Goal: Task Accomplishment & Management: Complete application form

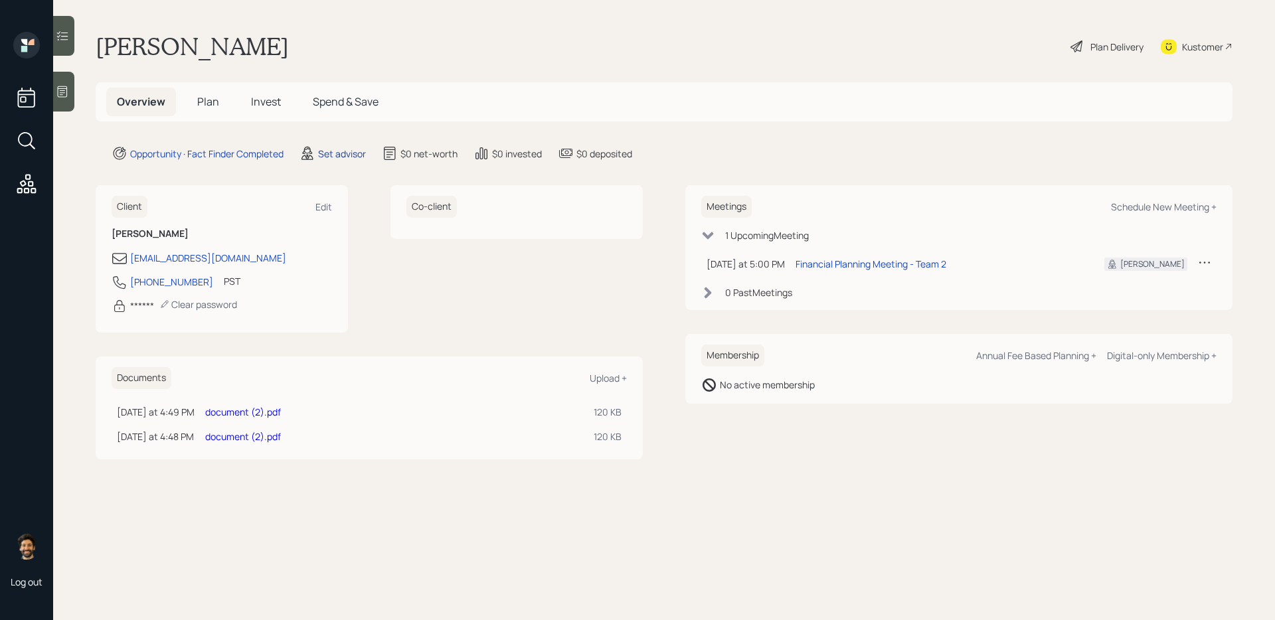
click at [350, 152] on div "Set advisor" at bounding box center [342, 154] width 48 height 14
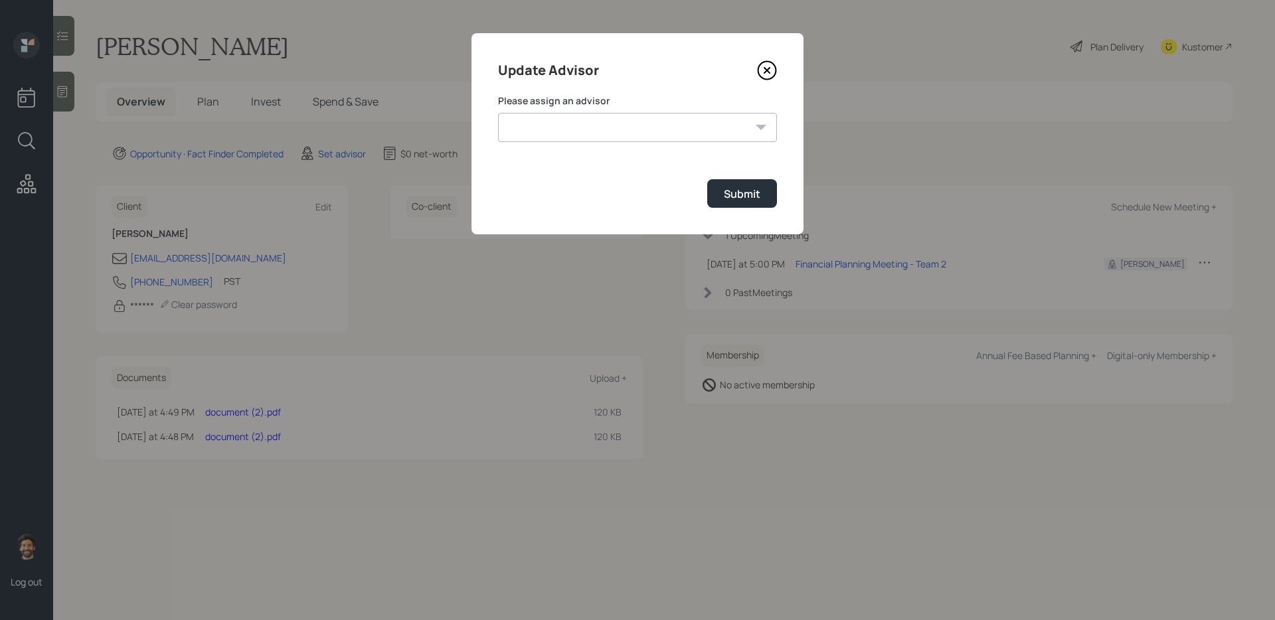
click at [543, 133] on select "[PERSON_NAME] [PERSON_NAME] End [PERSON_NAME] [PERSON_NAME] [PERSON_NAME] [PERS…" at bounding box center [637, 127] width 279 height 29
select select "f14b762f-c7c2-4b89-9227-8fa891345eea"
click at [498, 113] on select "[PERSON_NAME] [PERSON_NAME] End [PERSON_NAME] [PERSON_NAME] [PERSON_NAME] [PERS…" at bounding box center [637, 127] width 279 height 29
click at [759, 201] on div "Submit" at bounding box center [742, 194] width 37 height 15
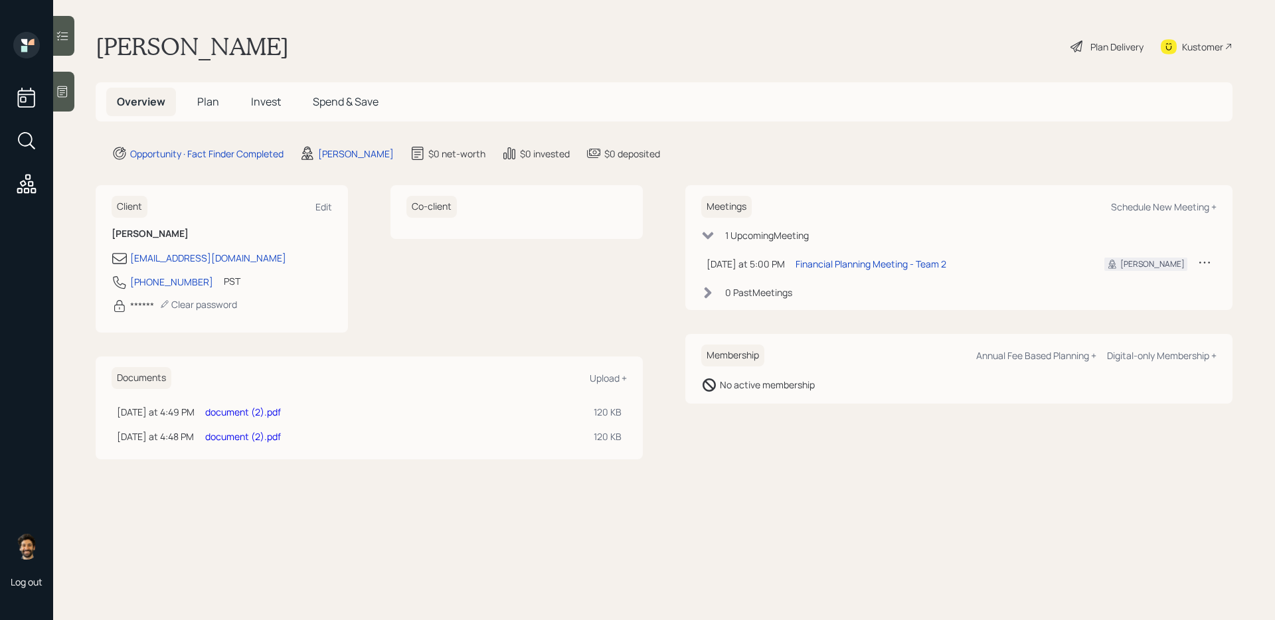
click at [201, 104] on span "Plan" at bounding box center [208, 101] width 22 height 15
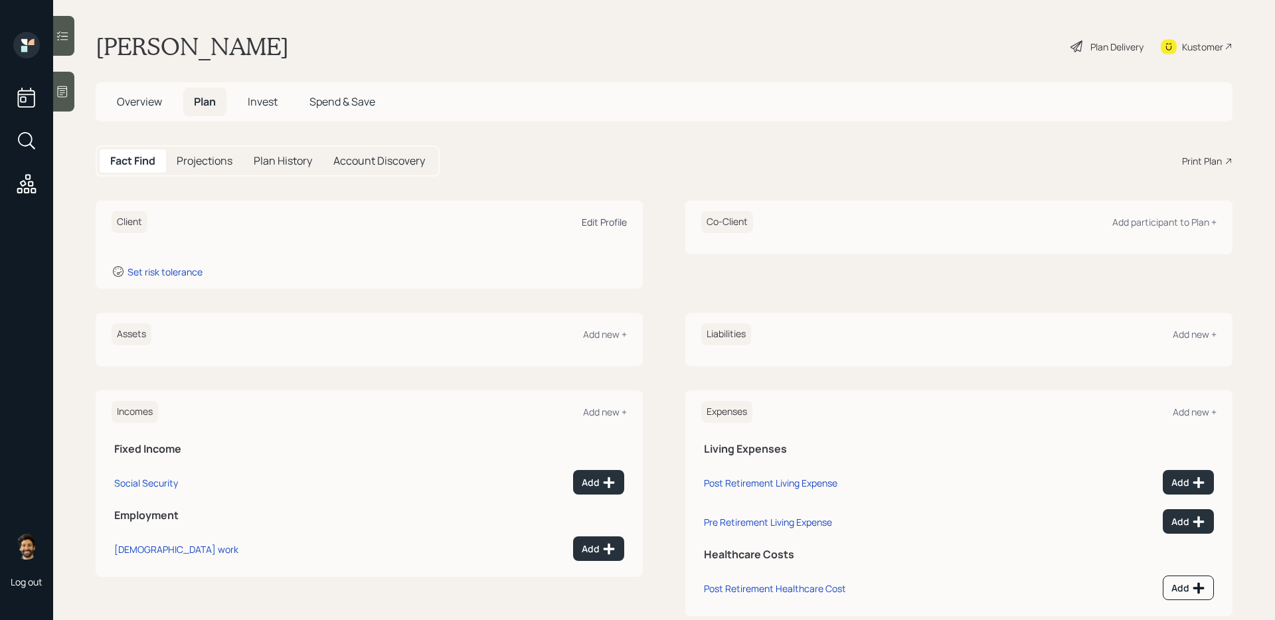
click at [583, 219] on div "Edit Profile" at bounding box center [604, 222] width 45 height 13
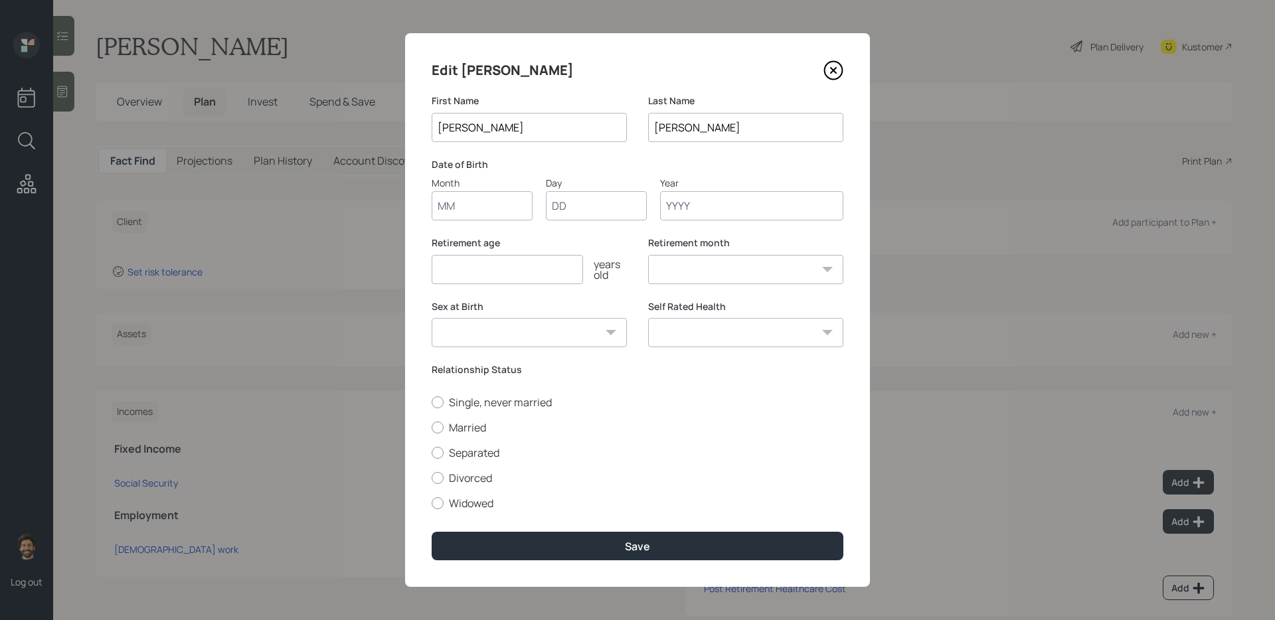
click at [456, 209] on input "Month" at bounding box center [482, 205] width 101 height 29
type input "01"
type input "1968"
select select "1"
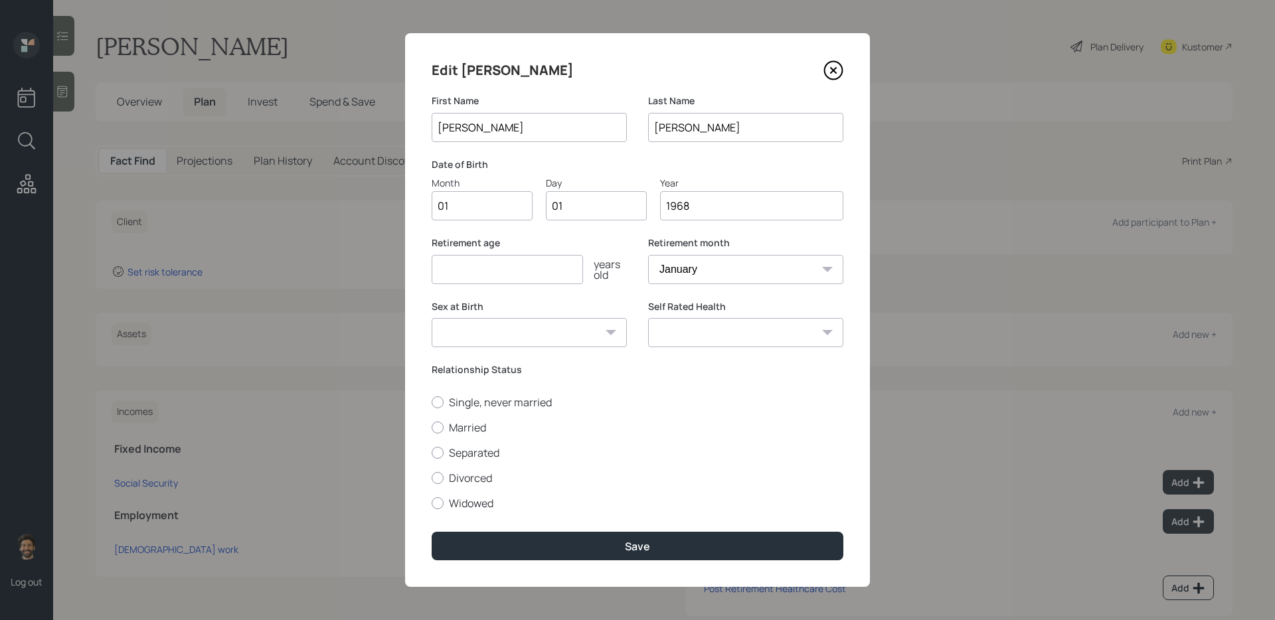
type input "1968"
click at [476, 276] on input "number" at bounding box center [507, 269] width 151 height 29
type input "65"
click at [444, 423] on label "Married" at bounding box center [638, 427] width 412 height 15
click at [432, 427] on input "Married" at bounding box center [431, 427] width 1 height 1
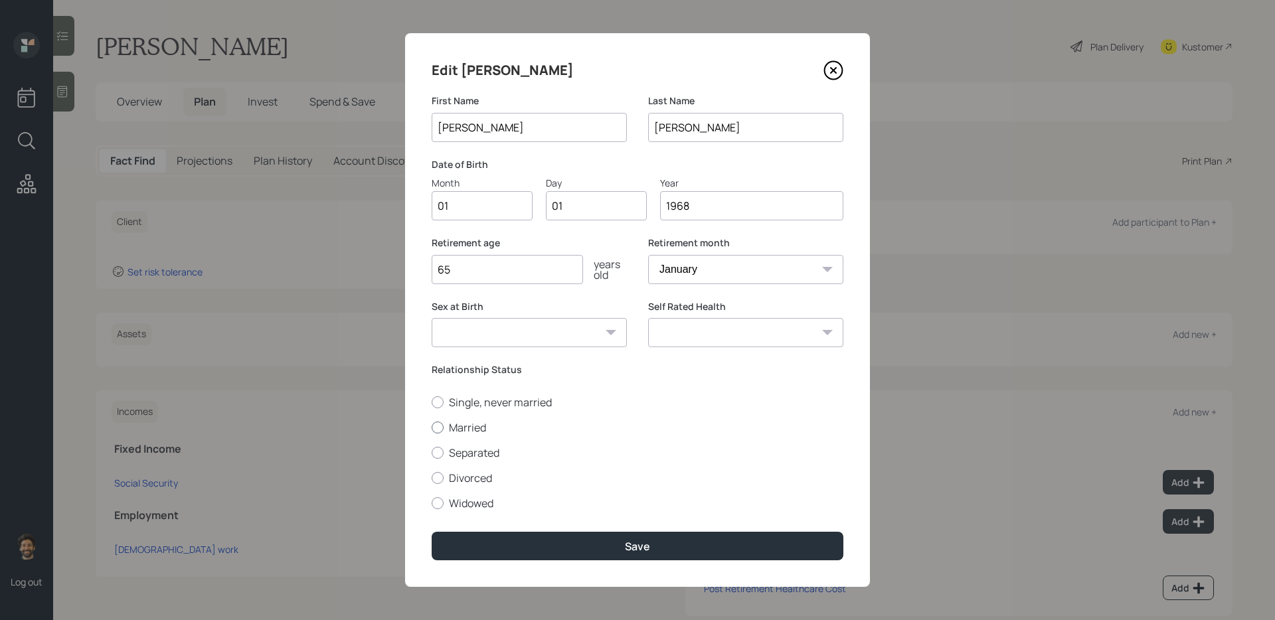
radio input "true"
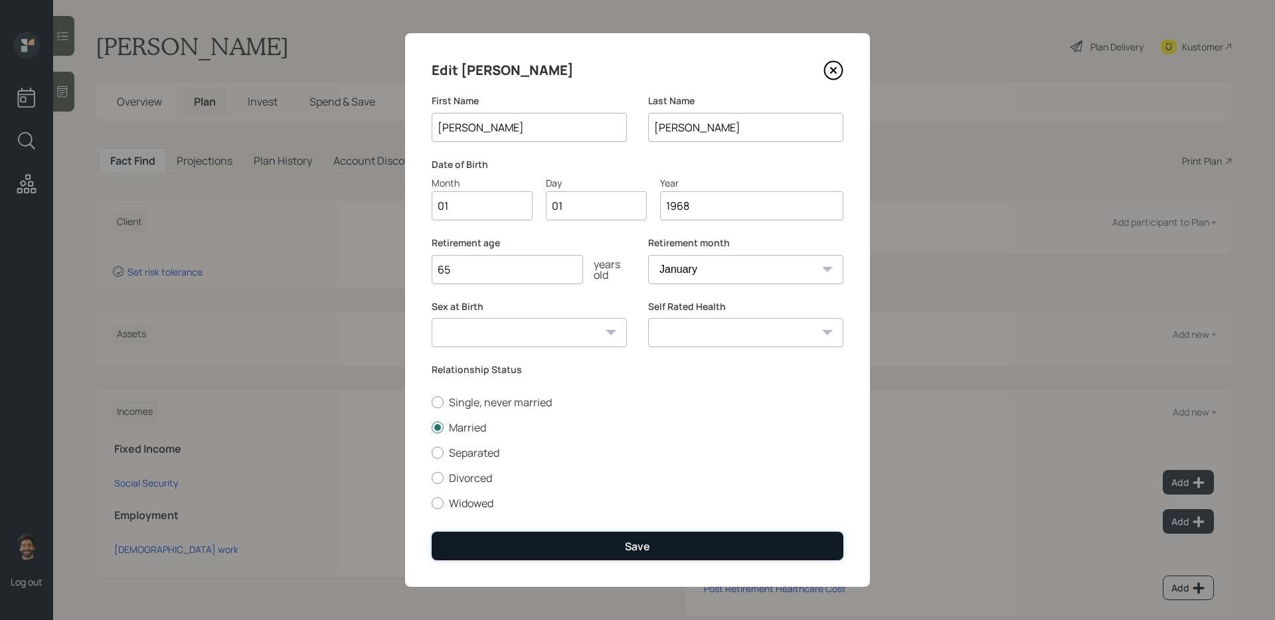
click at [497, 552] on button "Save" at bounding box center [638, 546] width 412 height 29
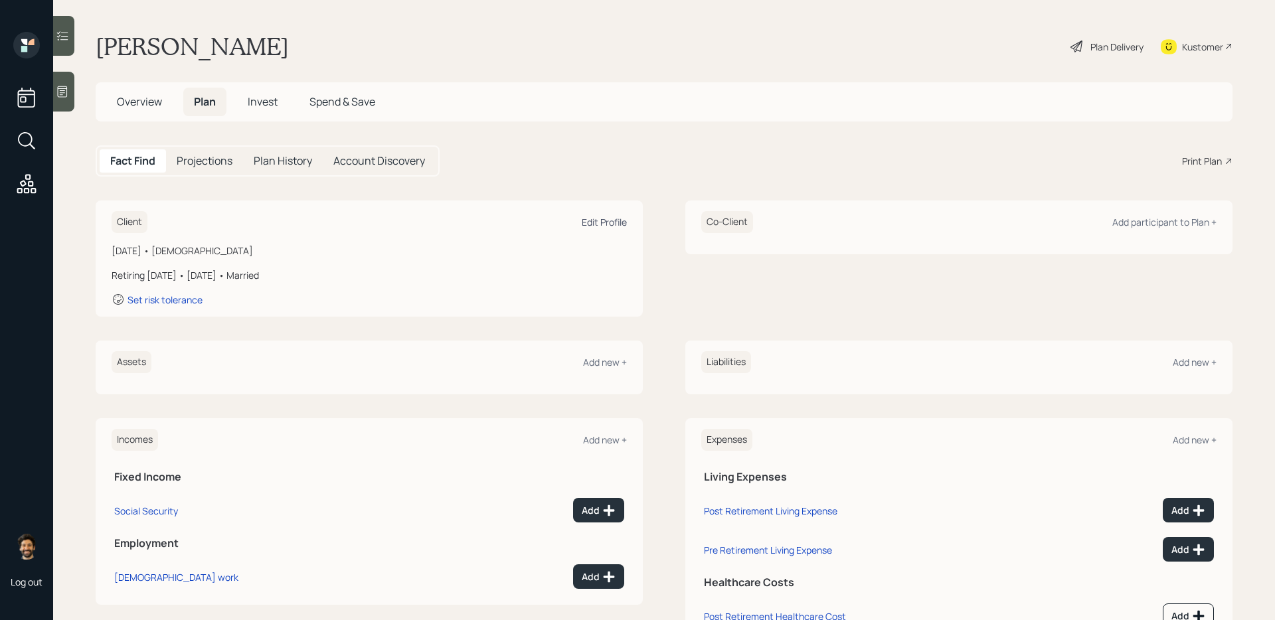
click at [605, 222] on div "Edit Profile" at bounding box center [604, 222] width 45 height 13
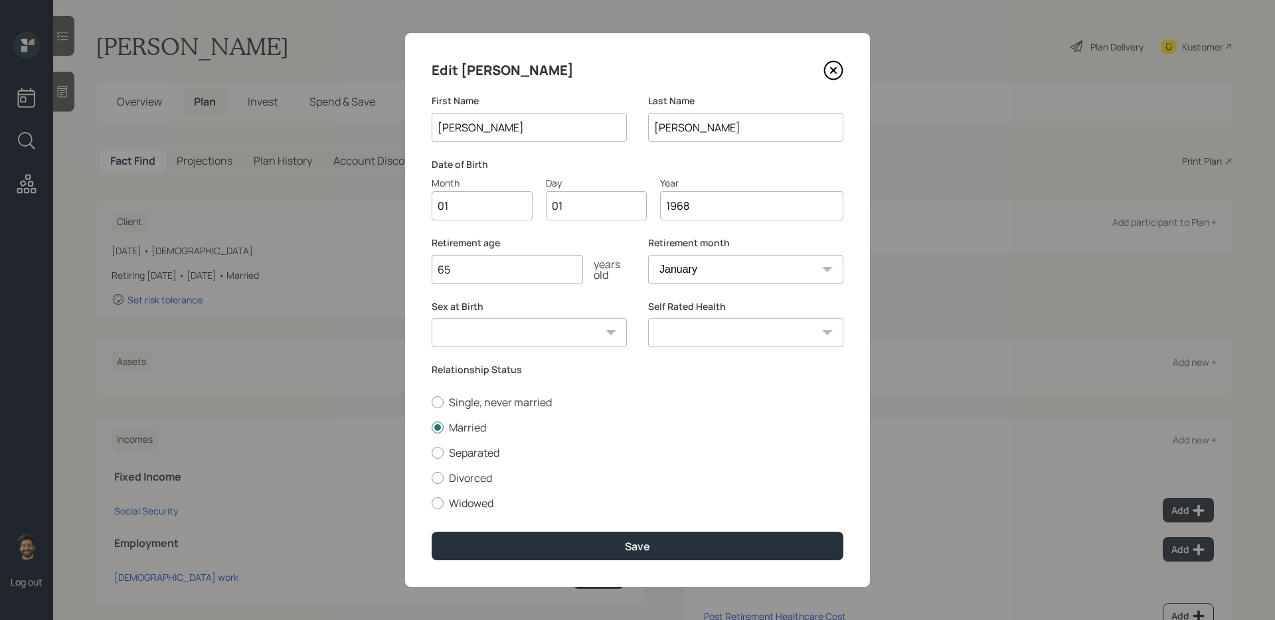
click at [715, 209] on input "1968" at bounding box center [751, 205] width 183 height 29
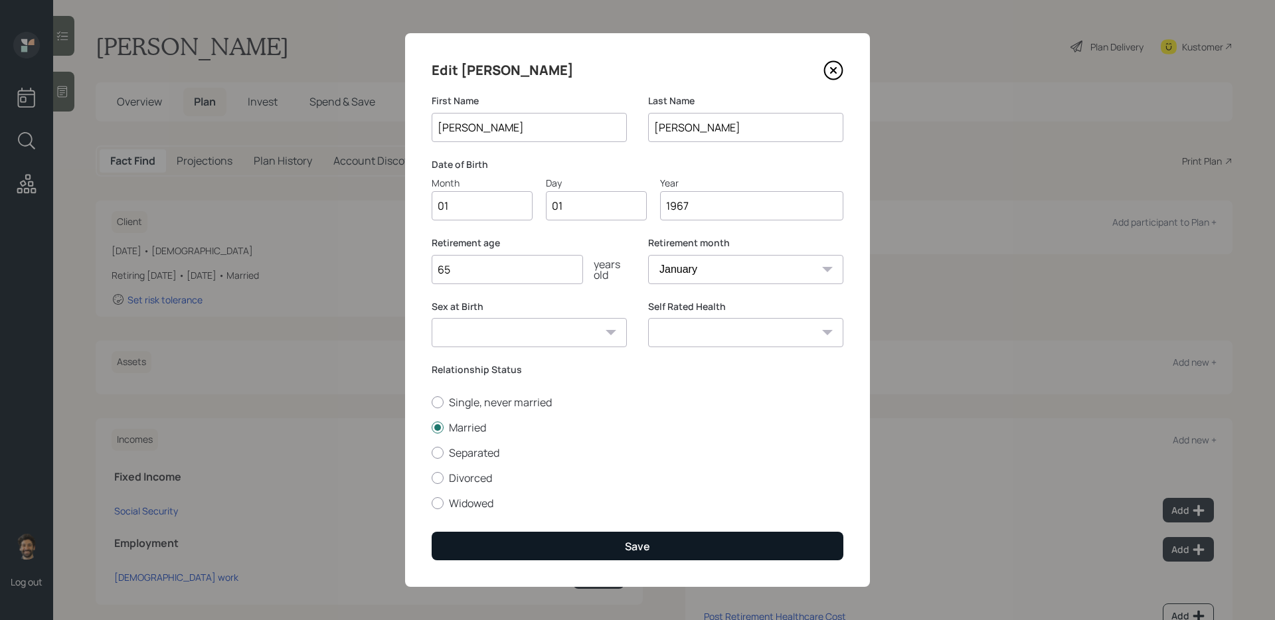
type input "1967"
click at [562, 539] on button "Save" at bounding box center [638, 546] width 412 height 29
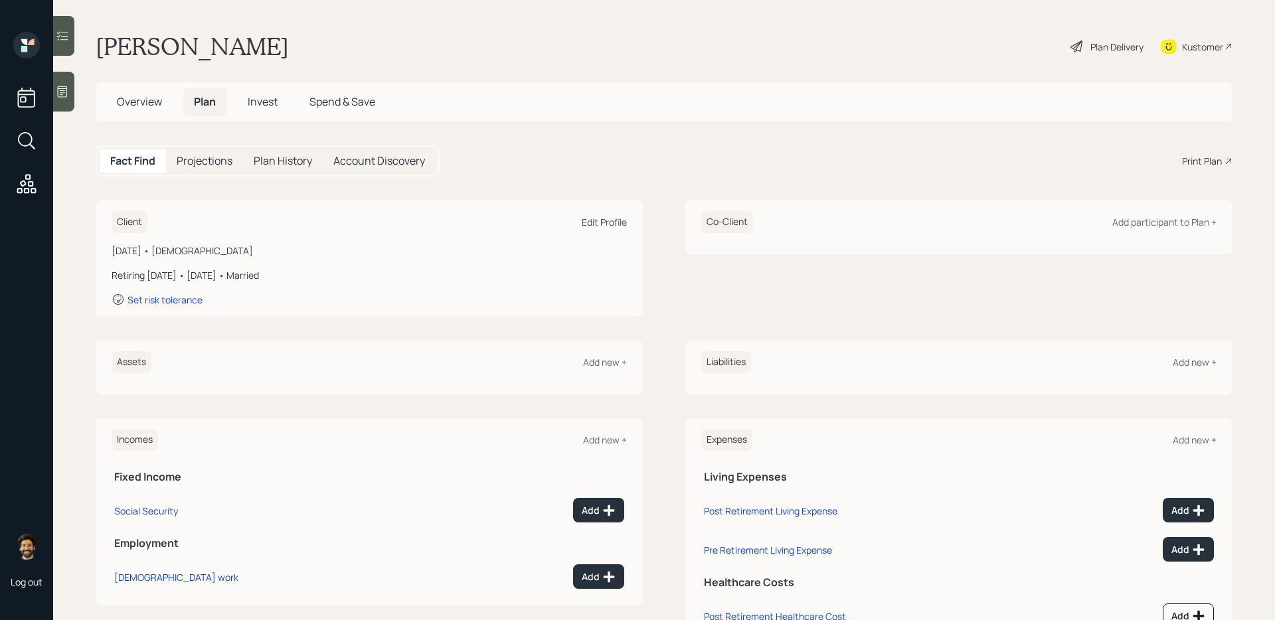
click at [594, 221] on div "Edit Profile" at bounding box center [604, 222] width 45 height 13
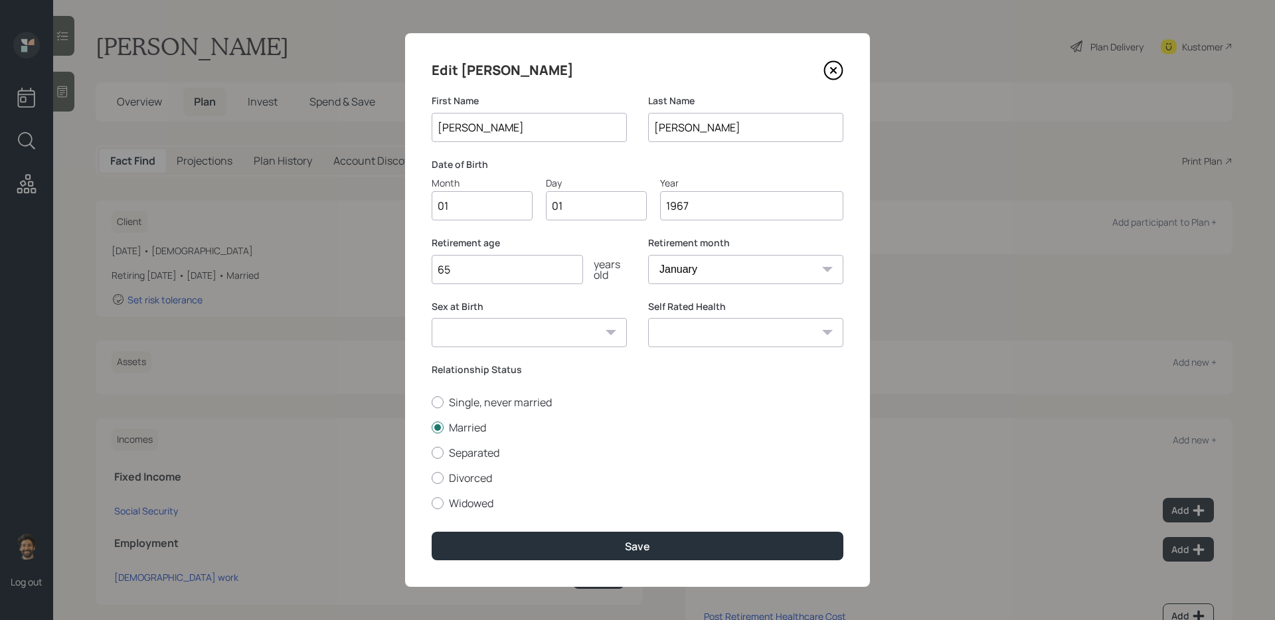
click at [526, 270] on input "65" at bounding box center [507, 269] width 151 height 29
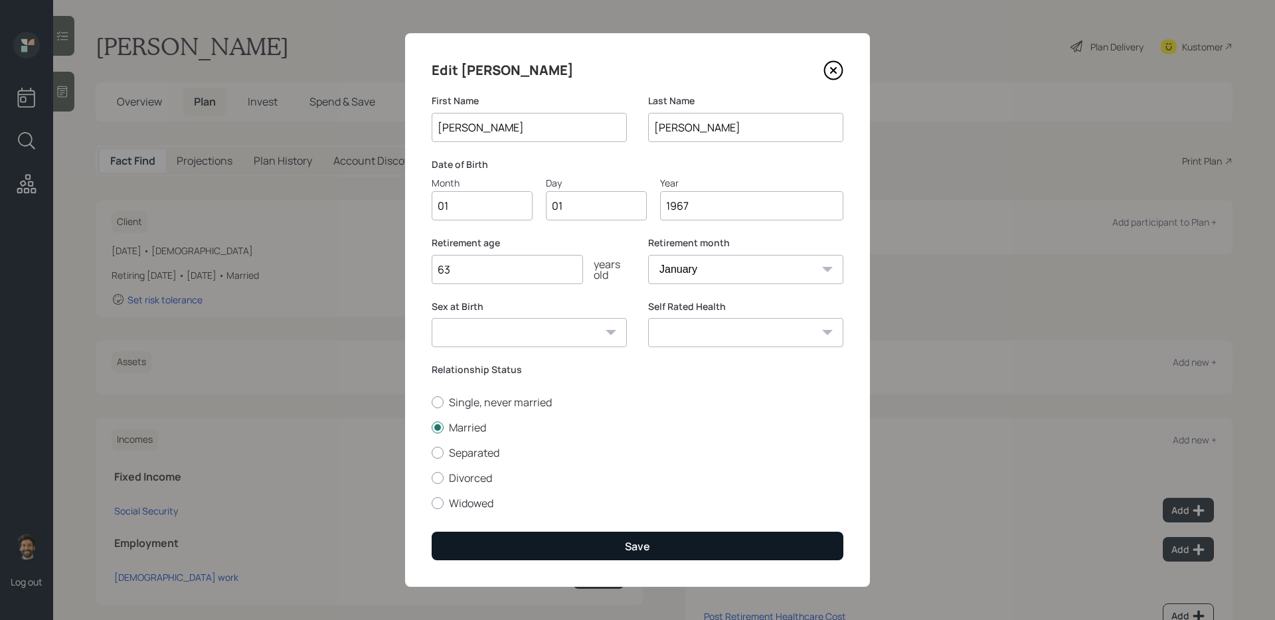
type input "63"
click at [458, 549] on button "Save" at bounding box center [638, 546] width 412 height 29
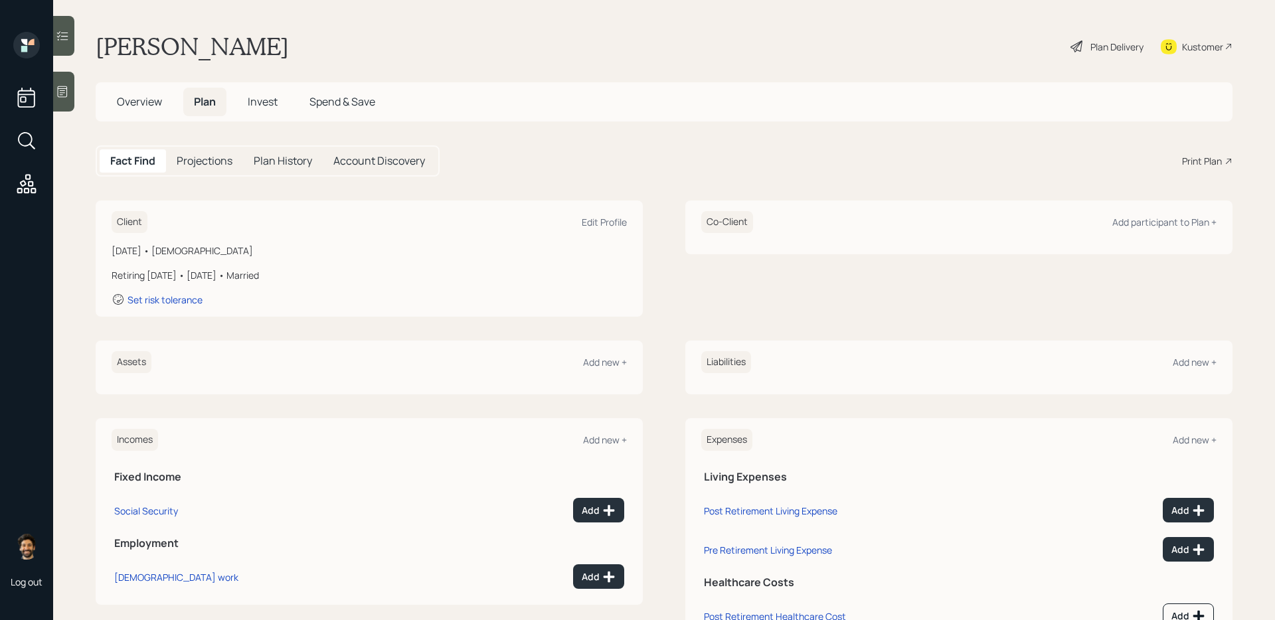
drag, startPoint x: 250, startPoint y: 268, endPoint x: 131, endPoint y: 263, distance: 119.6
click at [131, 263] on div "[DATE] • [DEMOGRAPHIC_DATA] Retiring [DATE] • [DATE] • Married Set risk toleran…" at bounding box center [369, 275] width 515 height 62
click at [133, 253] on div "[DATE] • [DEMOGRAPHIC_DATA]" at bounding box center [369, 251] width 515 height 14
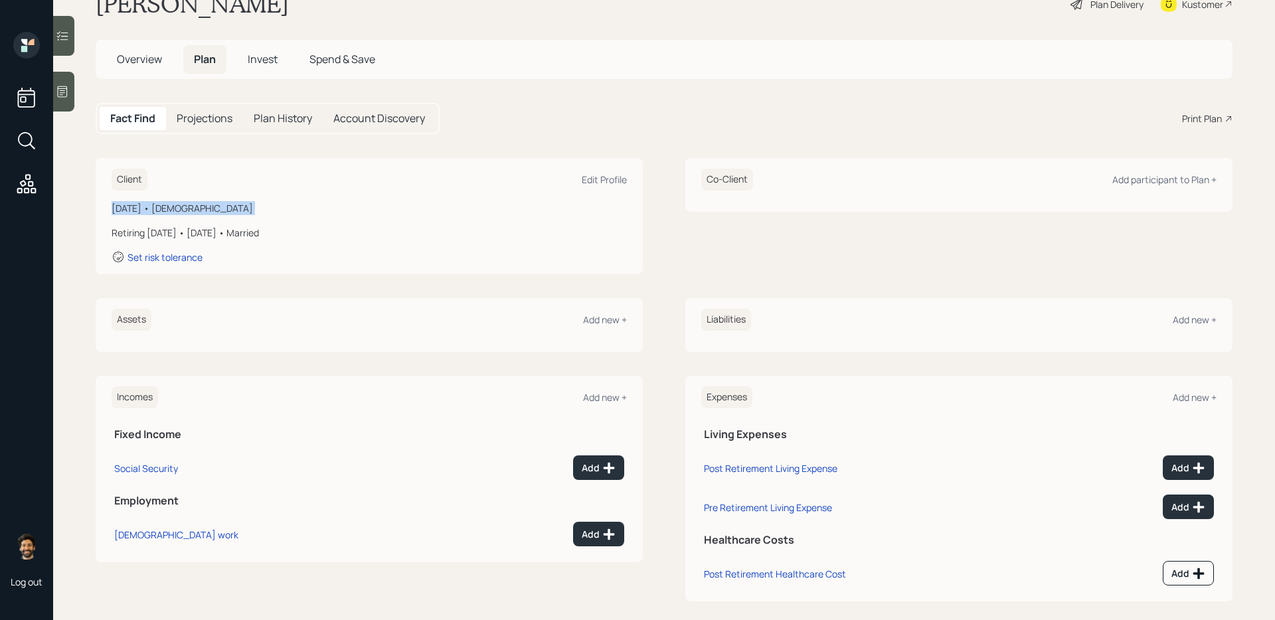
scroll to position [45, 0]
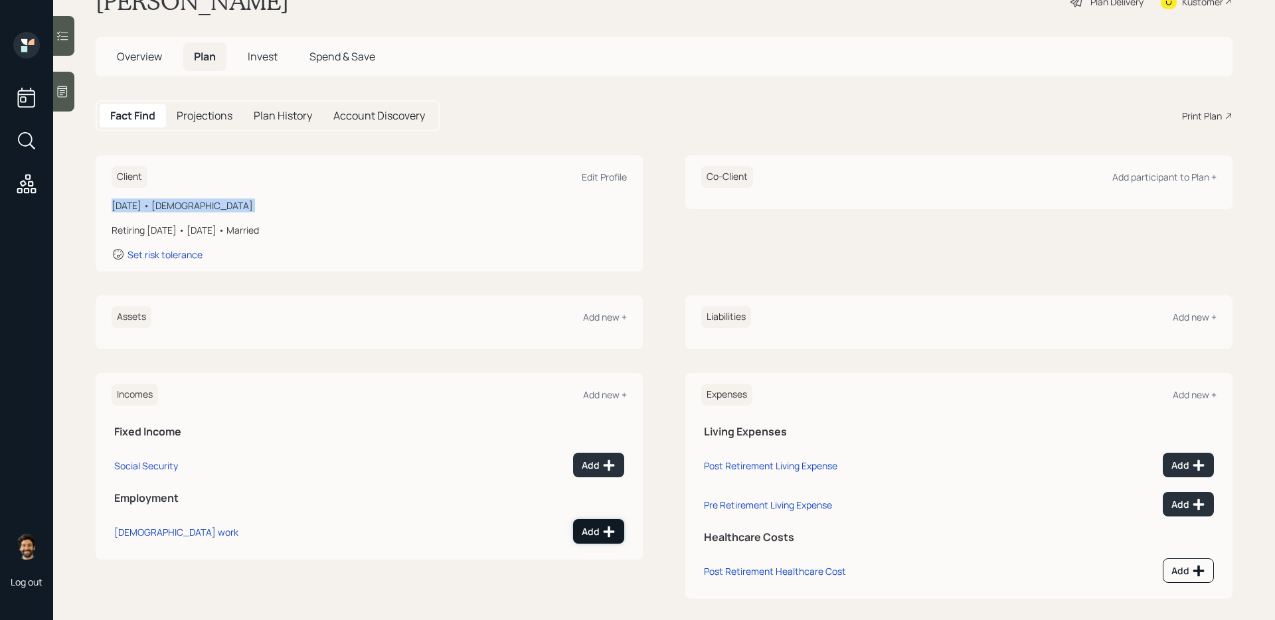
click at [596, 536] on div "Add" at bounding box center [599, 531] width 34 height 13
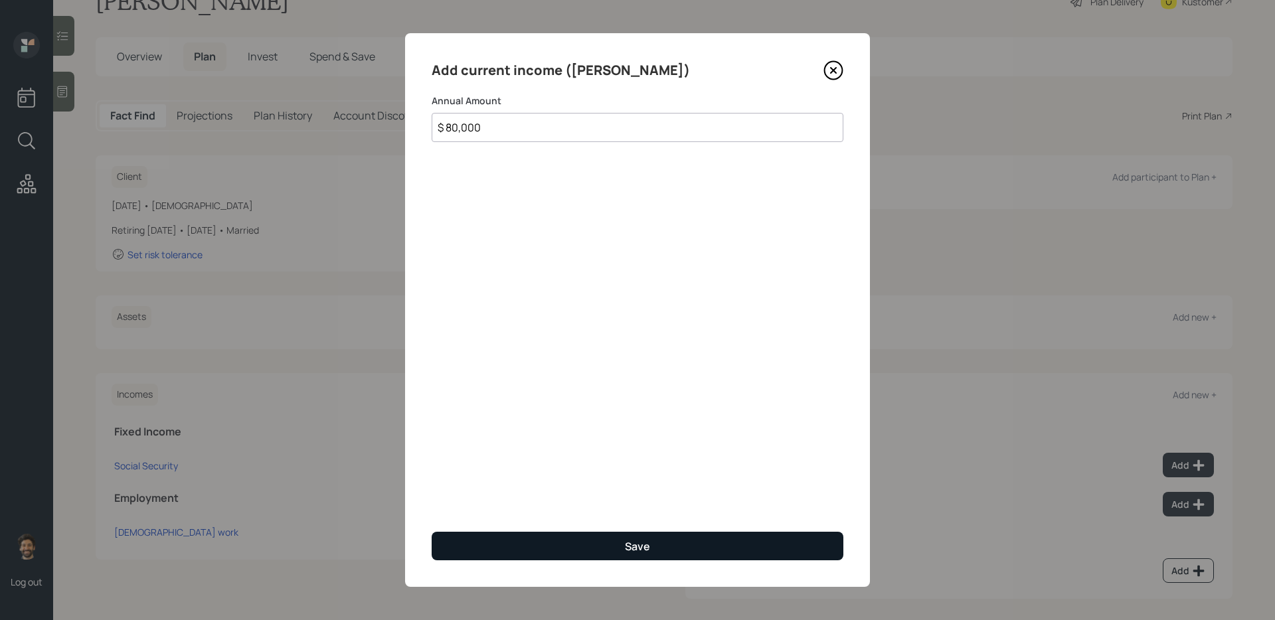
type input "$ 80,000"
click at [523, 547] on button "Save" at bounding box center [638, 546] width 412 height 29
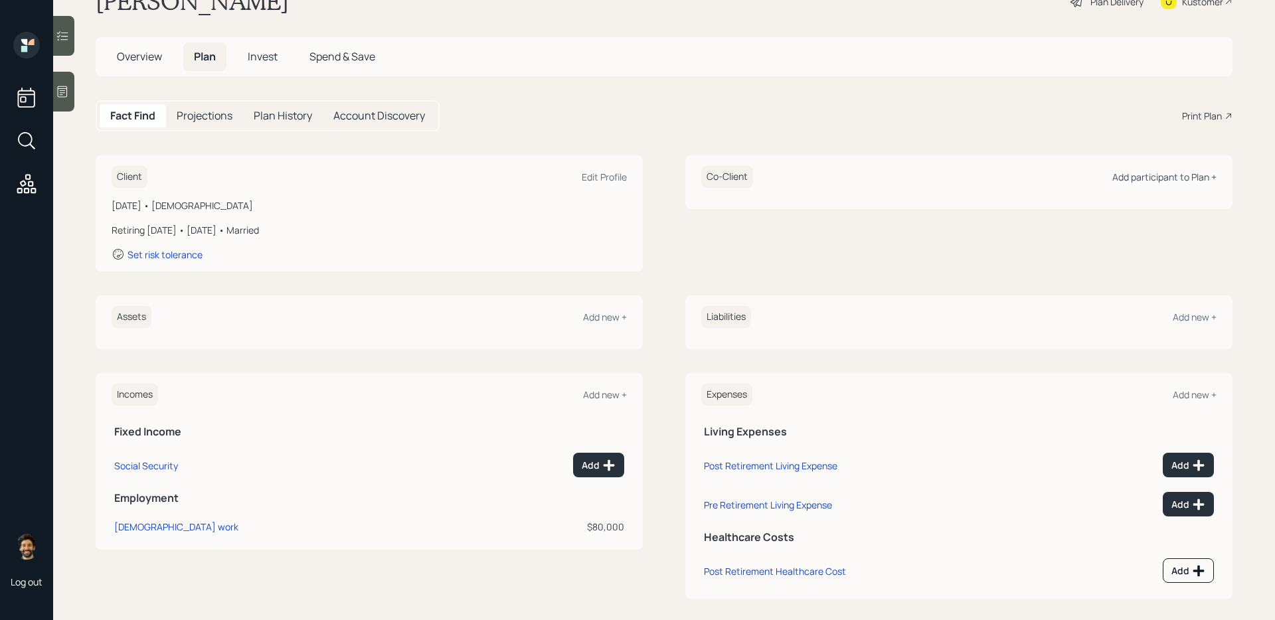
click at [1140, 177] on div "Add participant to Plan +" at bounding box center [1164, 177] width 104 height 13
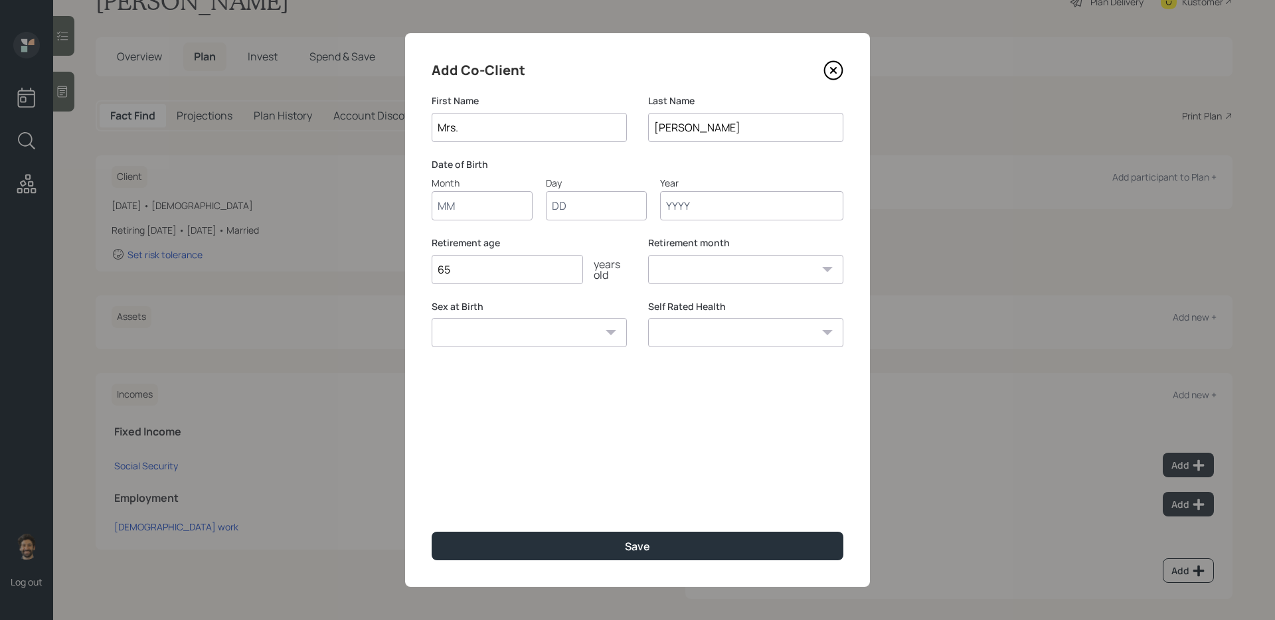
type input "Mrs."
click at [482, 212] on input "Month" at bounding box center [482, 205] width 101 height 29
type input "01"
type input "1965"
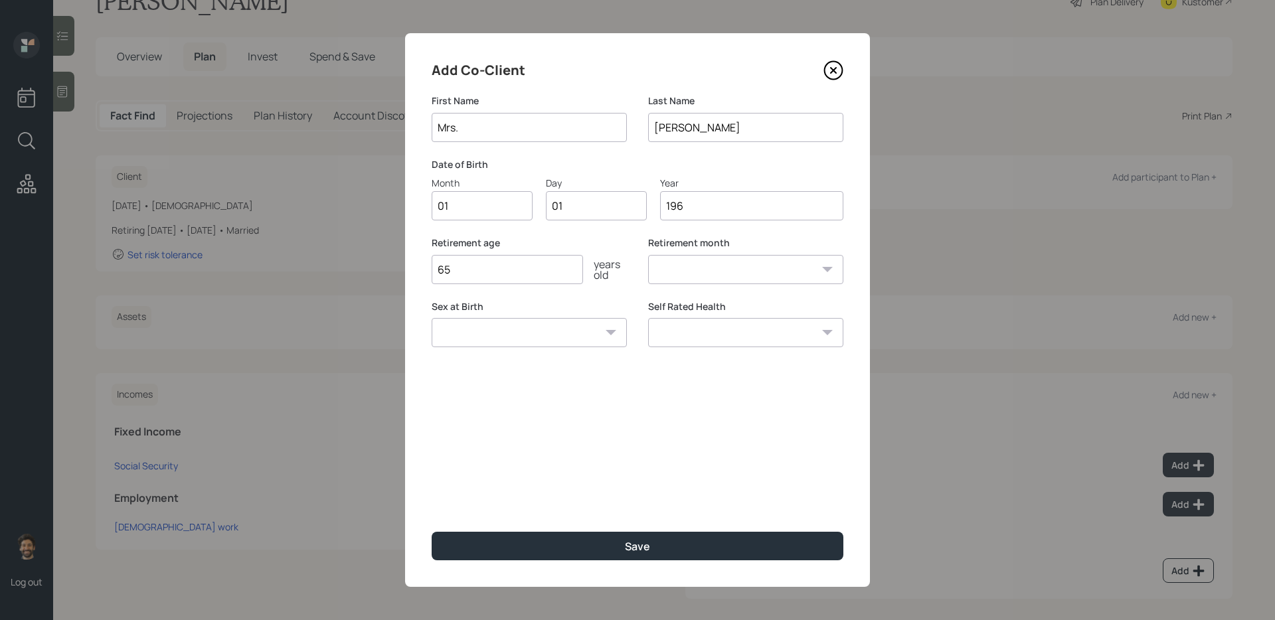
select select "1"
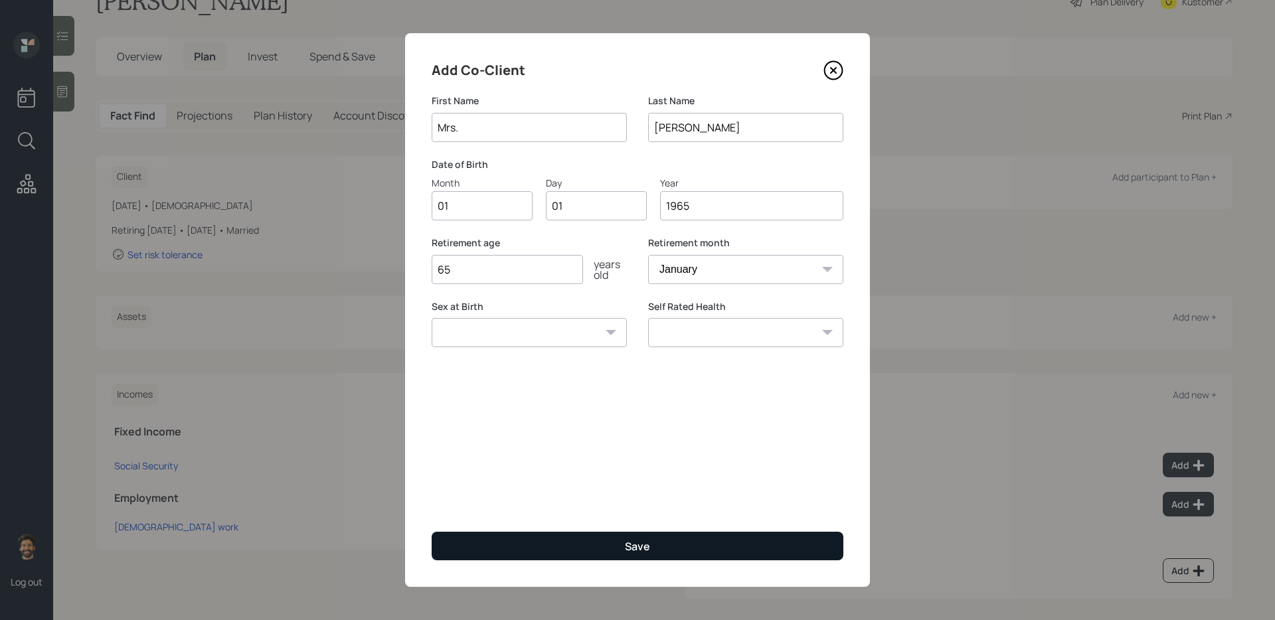
type input "1965"
click at [480, 552] on button "Save" at bounding box center [638, 546] width 412 height 29
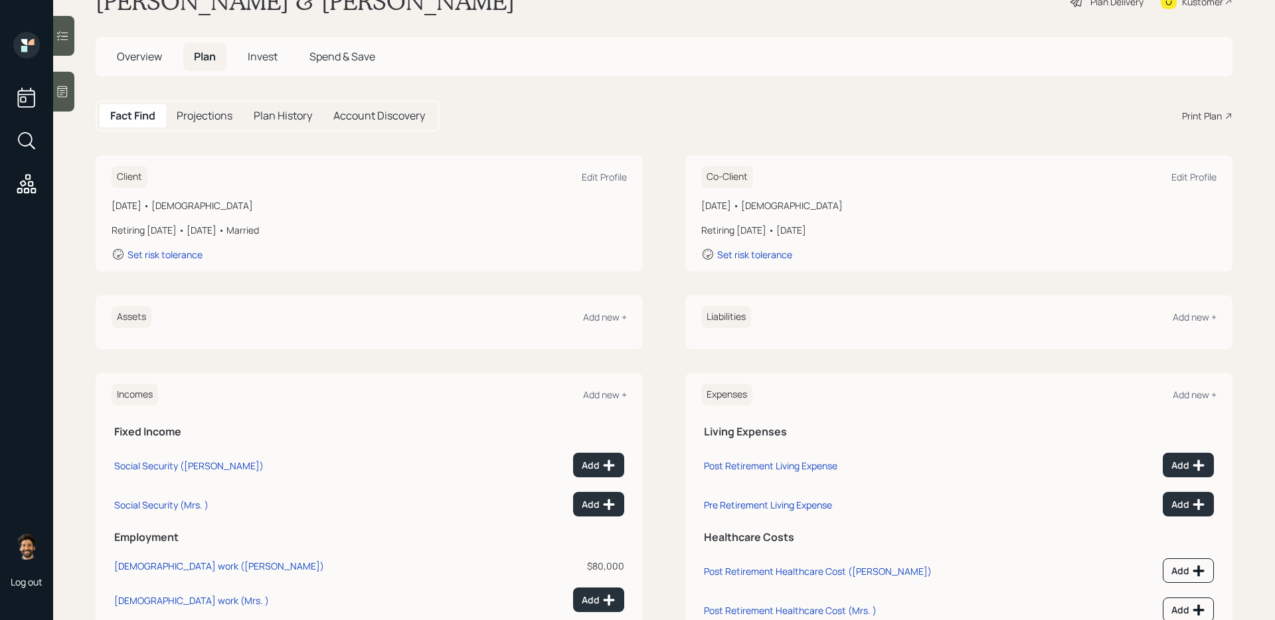
click at [726, 201] on div "[DATE] • [DEMOGRAPHIC_DATA]" at bounding box center [958, 206] width 515 height 14
click at [724, 207] on div "[DATE] • [DEMOGRAPHIC_DATA]" at bounding box center [958, 206] width 515 height 14
click at [1202, 179] on div "Edit Profile" at bounding box center [1193, 177] width 45 height 13
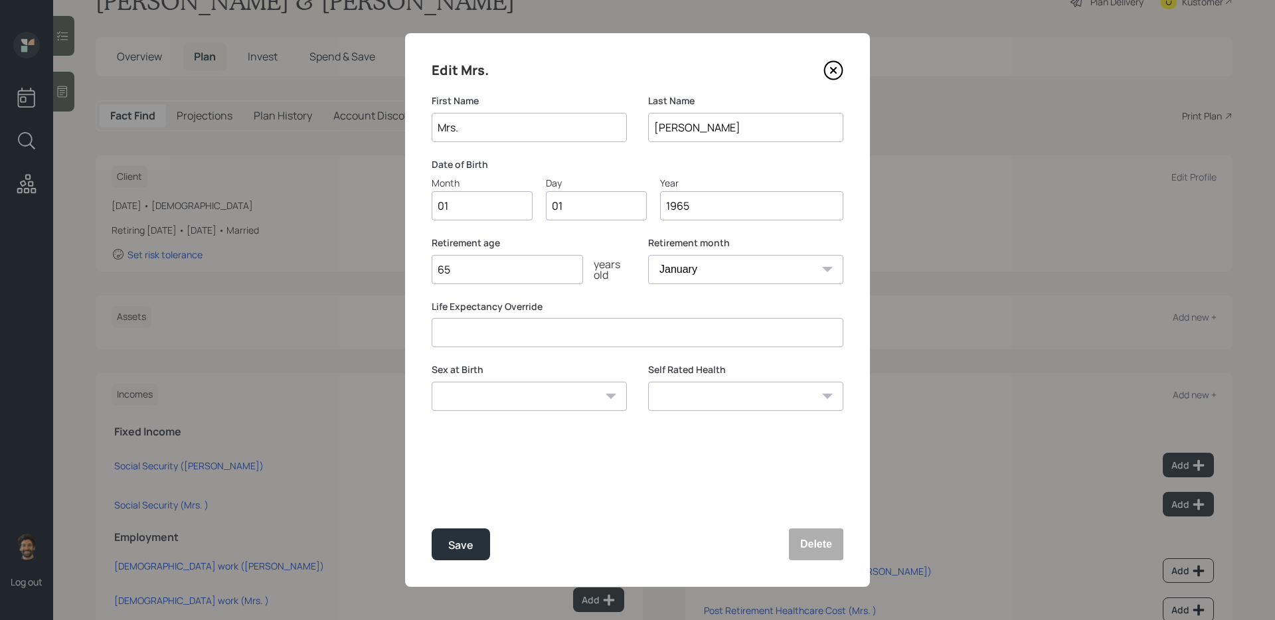
click at [536, 278] on input "65" at bounding box center [507, 269] width 151 height 29
type input "60"
click at [464, 549] on div "Save" at bounding box center [460, 546] width 25 height 18
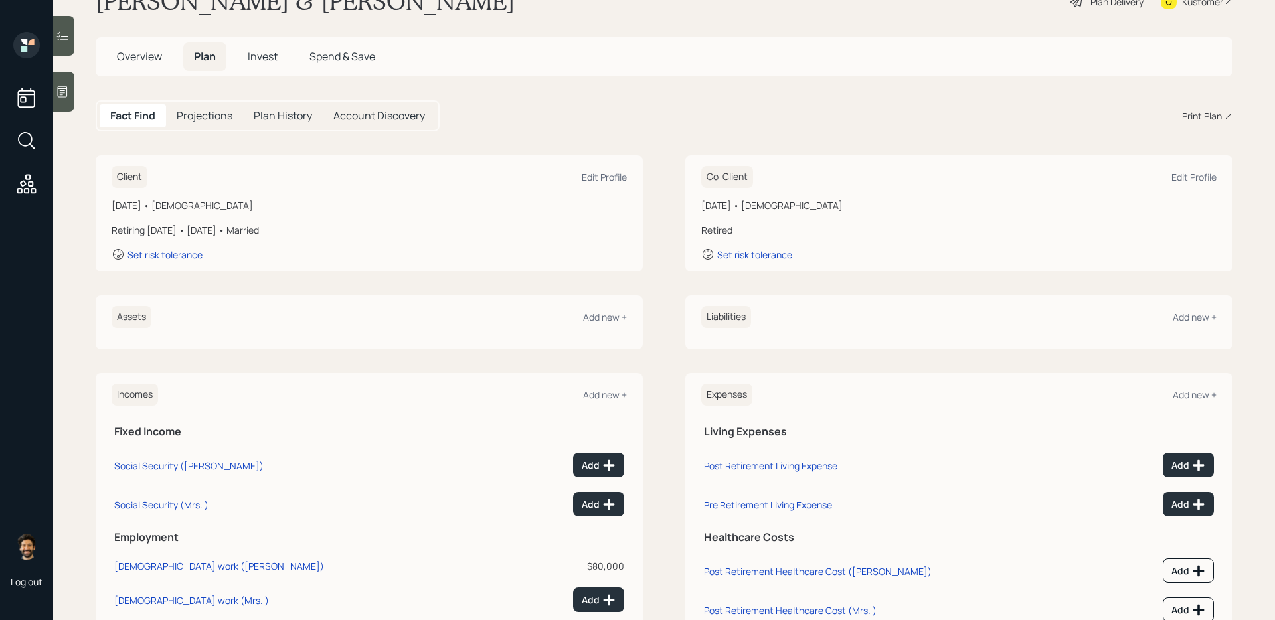
scroll to position [95, 0]
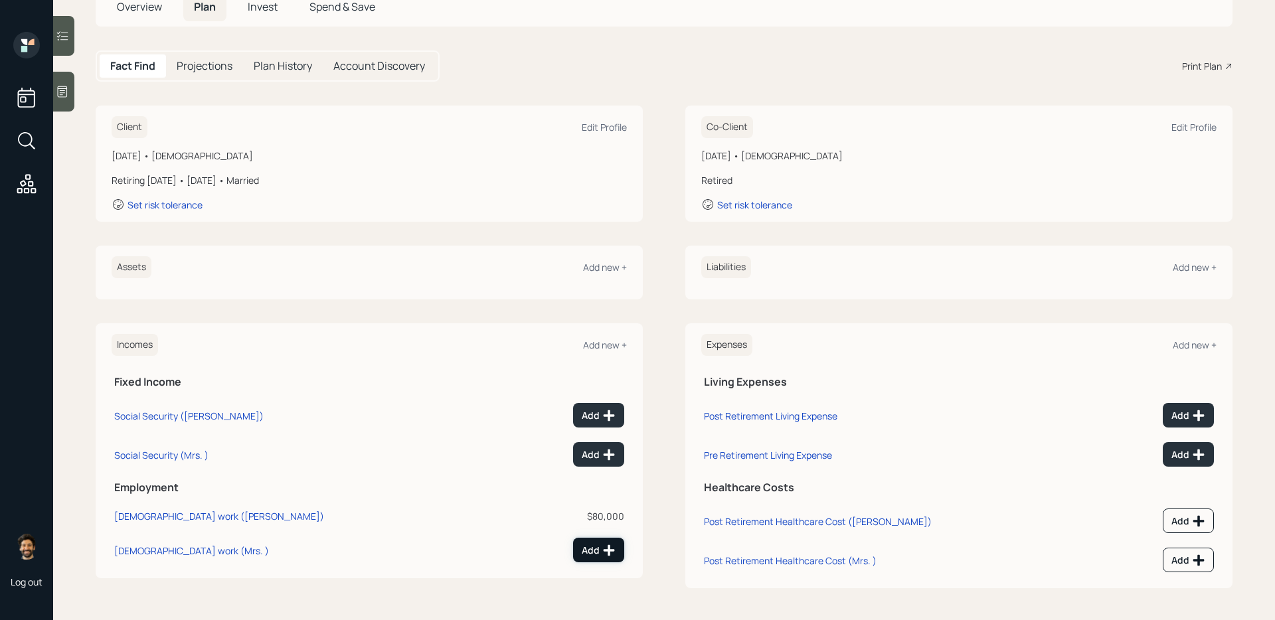
click at [589, 546] on div "Add" at bounding box center [599, 550] width 34 height 13
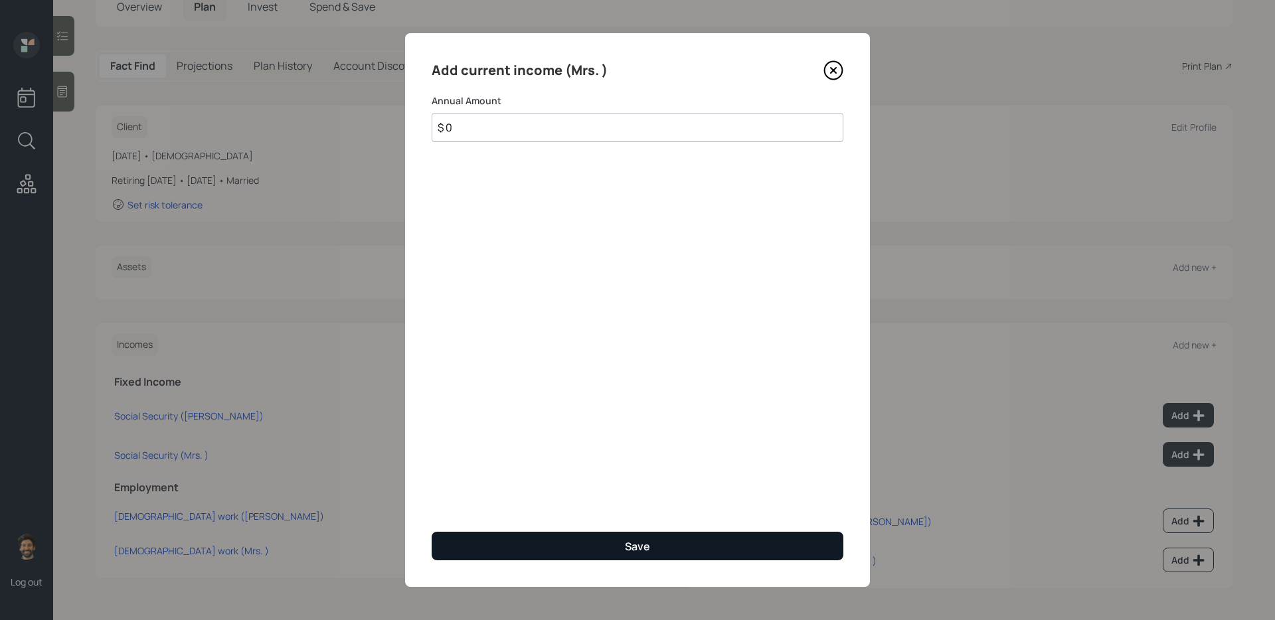
type input "$ 0"
click at [589, 552] on button "Save" at bounding box center [638, 546] width 412 height 29
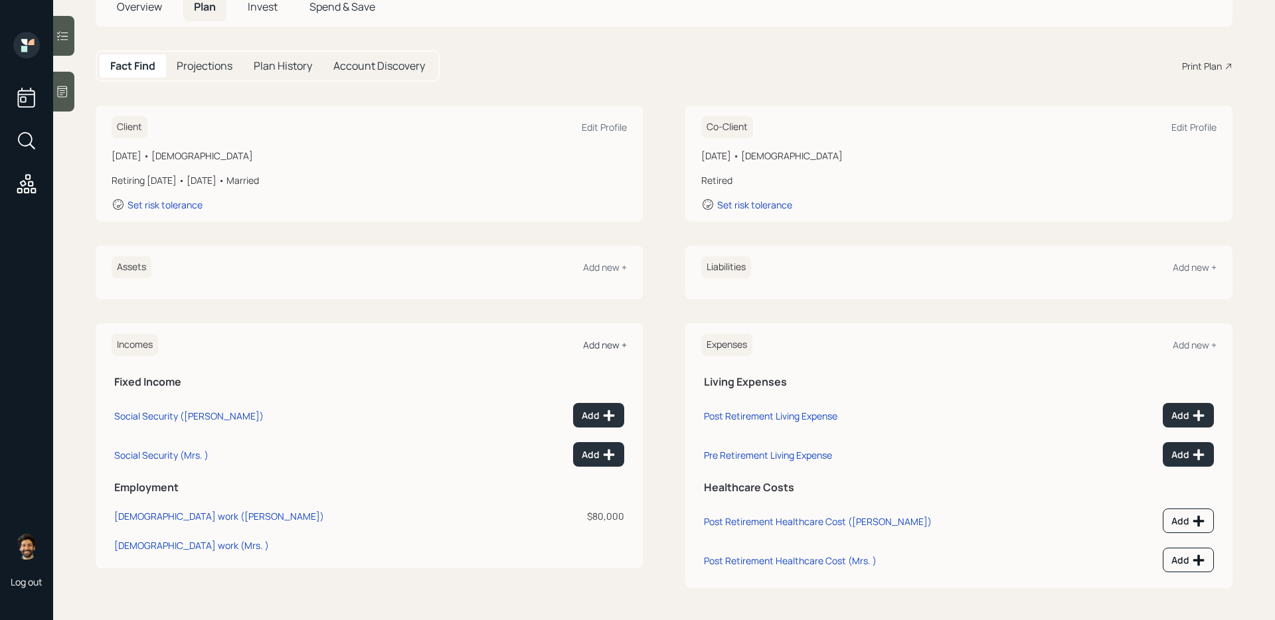
click at [610, 341] on div "Add new +" at bounding box center [605, 345] width 44 height 13
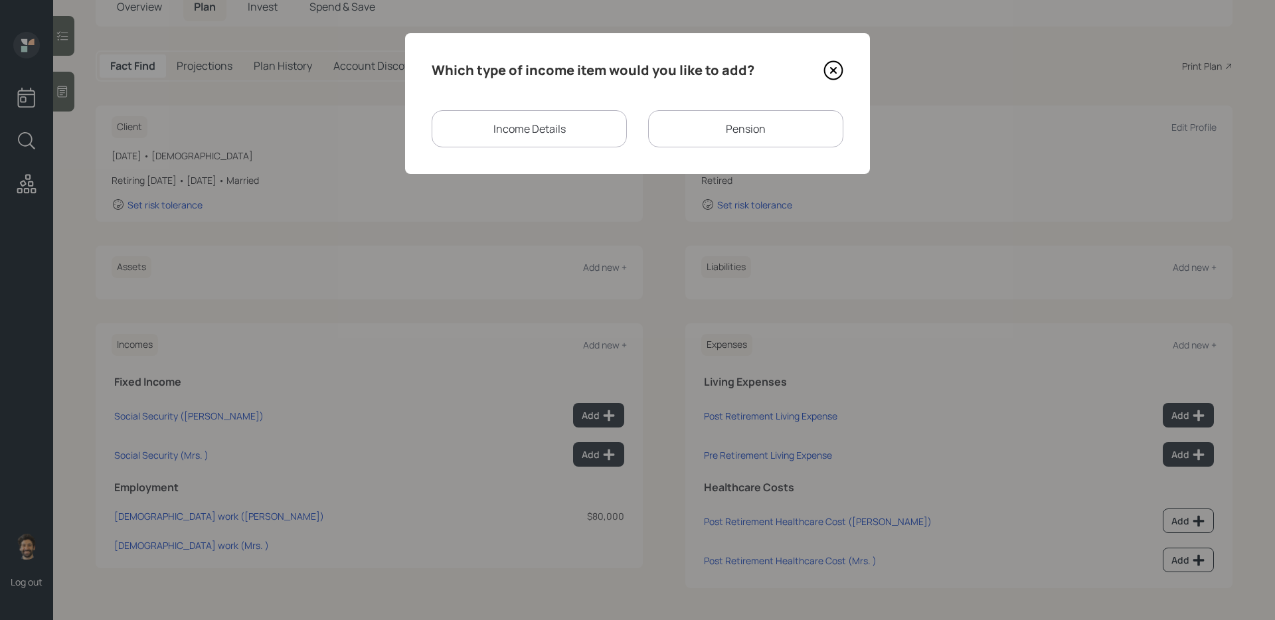
click at [524, 131] on div "Income Details" at bounding box center [529, 128] width 195 height 37
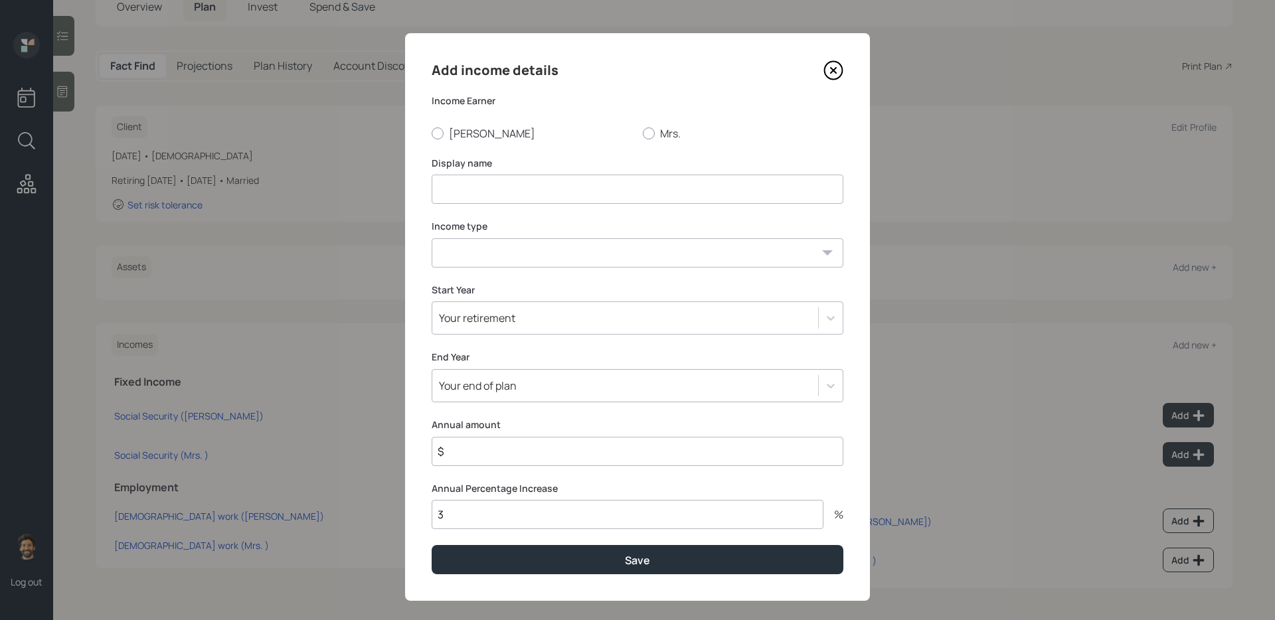
click at [533, 179] on input at bounding box center [638, 189] width 412 height 29
type input "S"
type input "D"
type input "Pension"
click at [489, 256] on select "[DEMOGRAPHIC_DATA] work [DEMOGRAPHIC_DATA] work Self employment Other" at bounding box center [638, 252] width 412 height 29
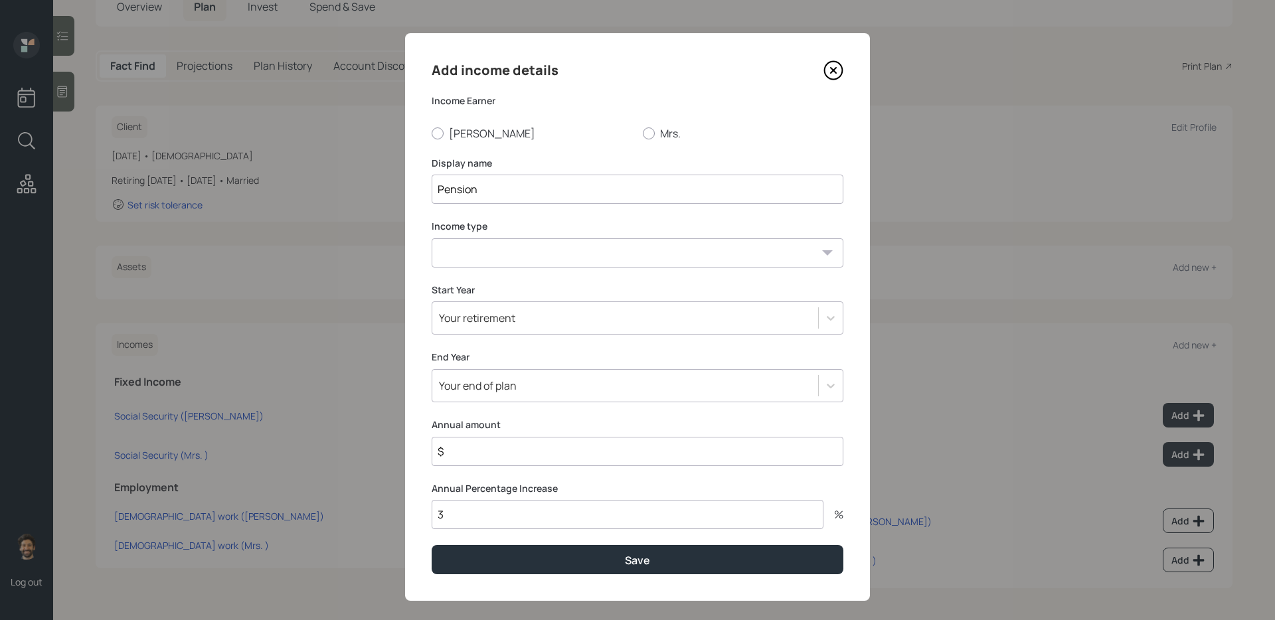
select select "other"
click at [432, 238] on select "[DEMOGRAPHIC_DATA] work [DEMOGRAPHIC_DATA] work Self employment Other" at bounding box center [638, 252] width 412 height 29
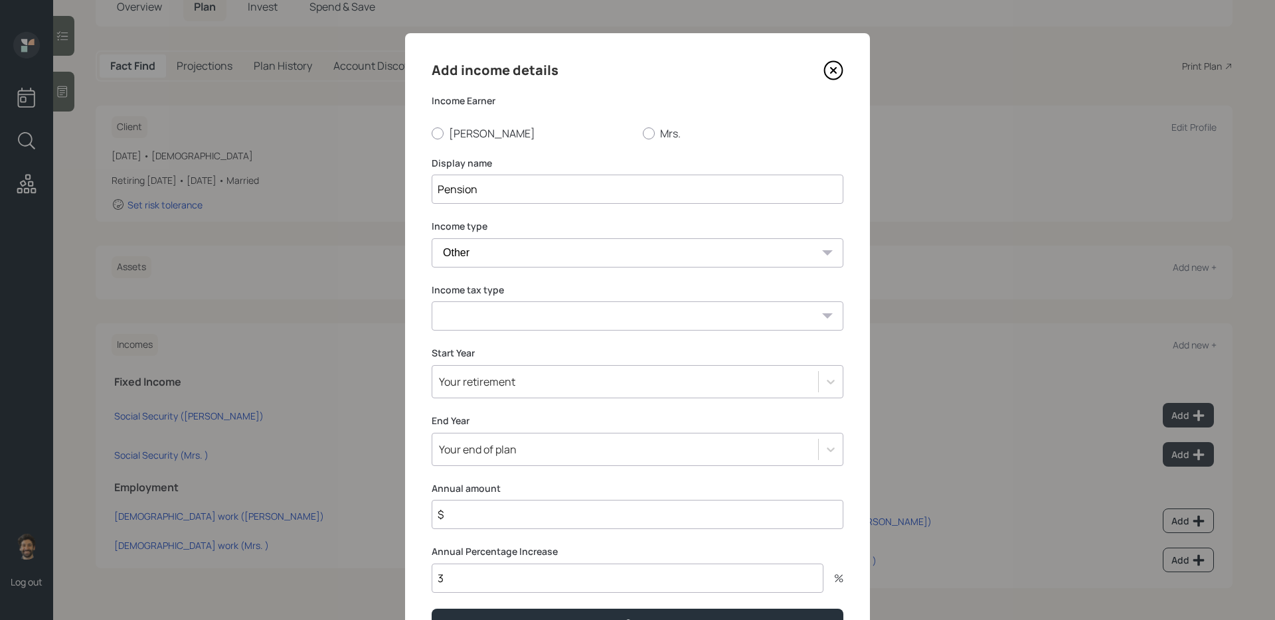
click at [462, 317] on select "Tax-free Earned Self Employment Alimony Royalties Pension / Annuity Interest Di…" at bounding box center [638, 315] width 412 height 29
select select "earned"
click at [432, 301] on select "Tax-free Earned Self Employment Alimony Royalties Pension / Annuity Interest Di…" at bounding box center [638, 315] width 412 height 29
click at [465, 376] on div "Your retirement" at bounding box center [477, 382] width 76 height 15
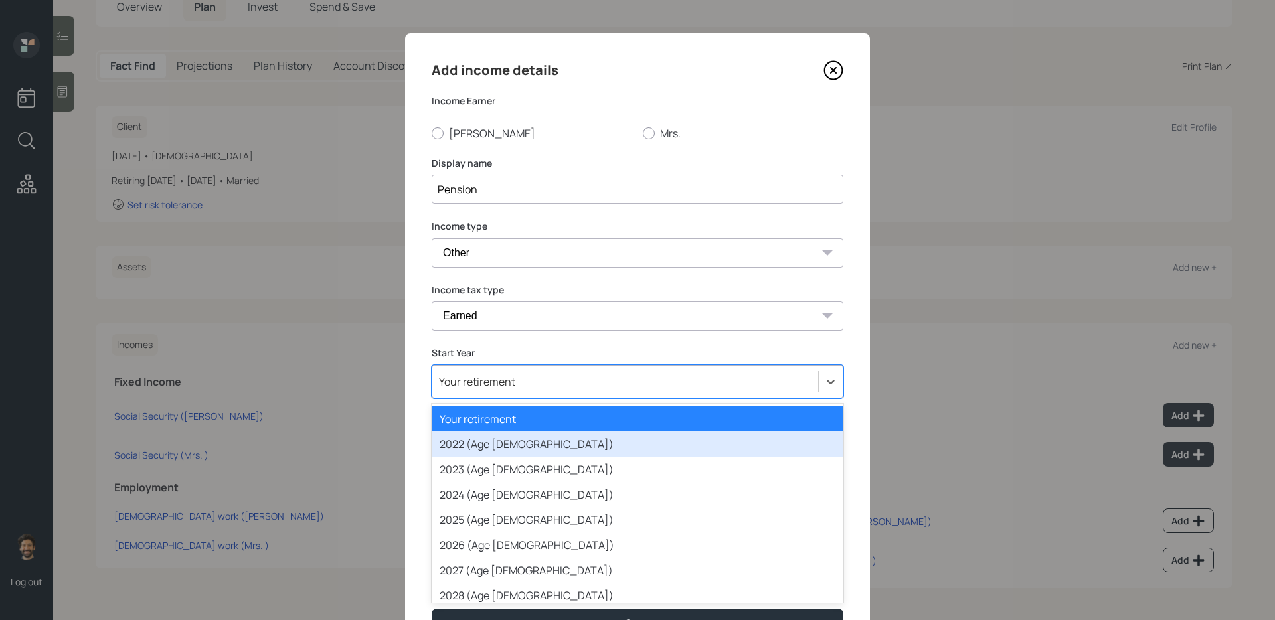
click at [467, 438] on div "2022 (Age [DEMOGRAPHIC_DATA])" at bounding box center [638, 444] width 412 height 25
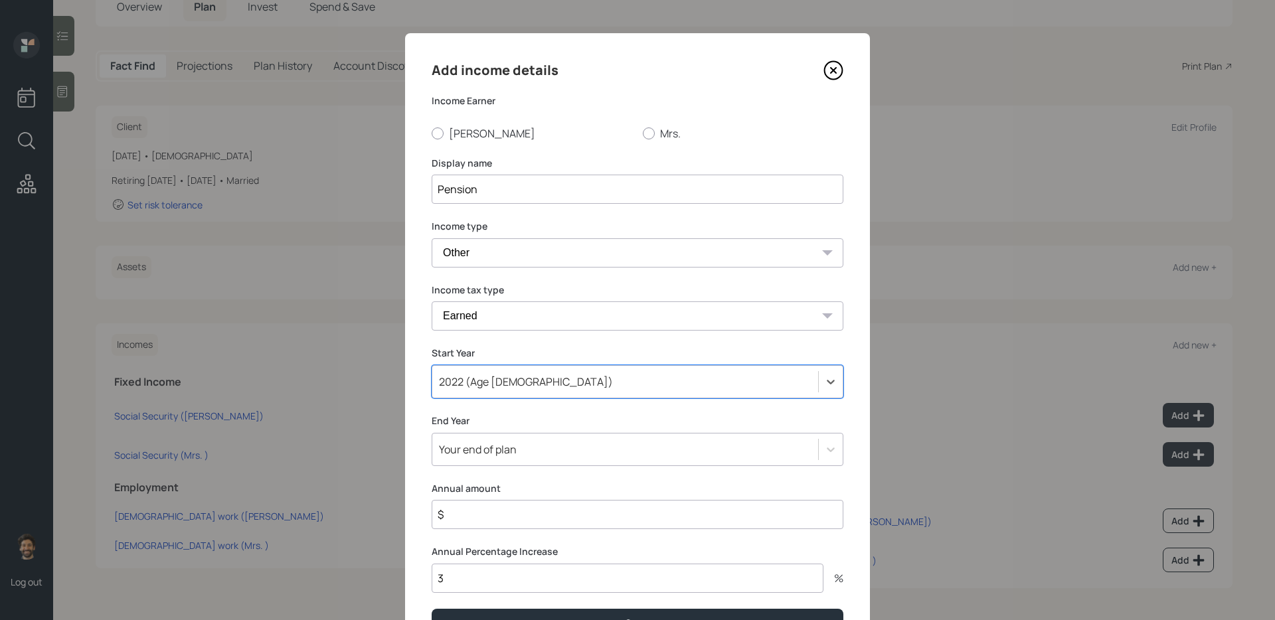
click at [453, 511] on input "$" at bounding box center [638, 514] width 412 height 29
type input "$ 18,000"
type input "1"
click at [460, 610] on button "Save" at bounding box center [638, 623] width 412 height 29
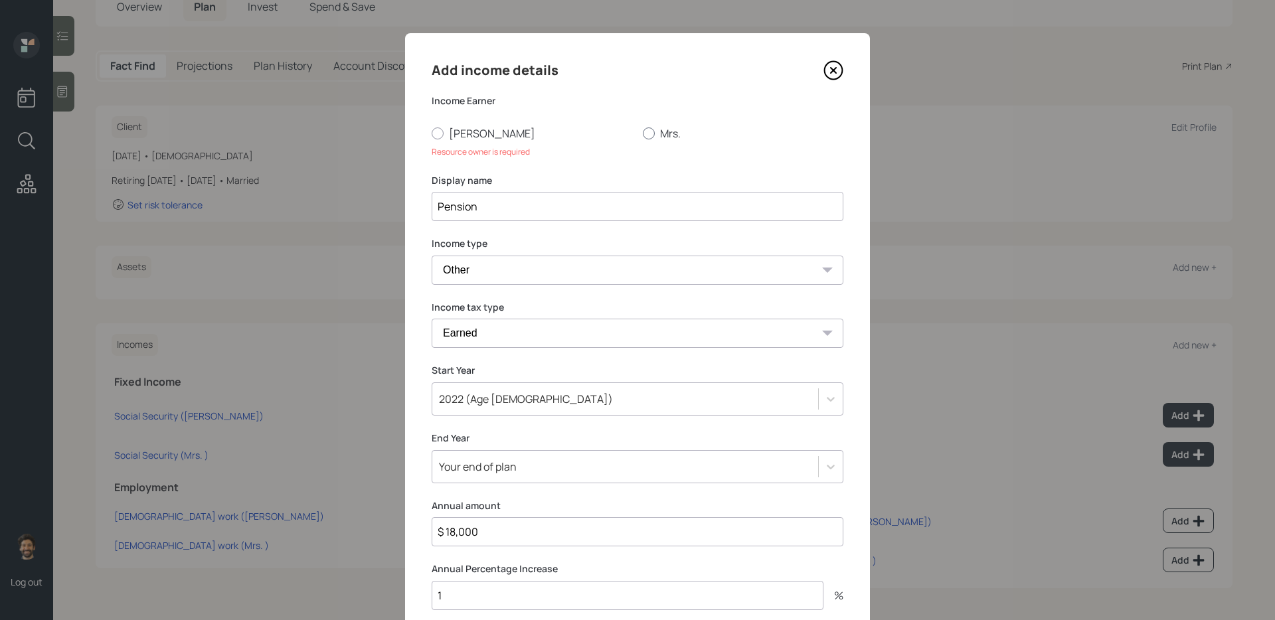
click at [665, 135] on label "Mrs." at bounding box center [743, 133] width 201 height 15
click at [643, 133] on input "Mrs." at bounding box center [642, 133] width 1 height 1
radio input "true"
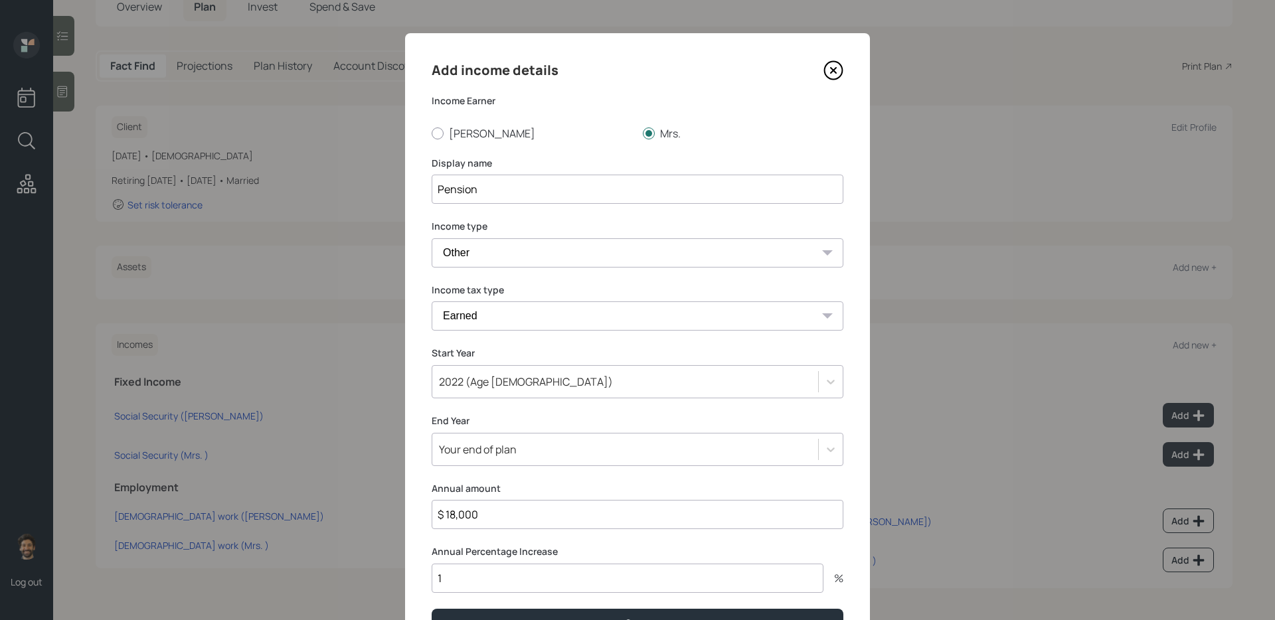
scroll to position [78, 0]
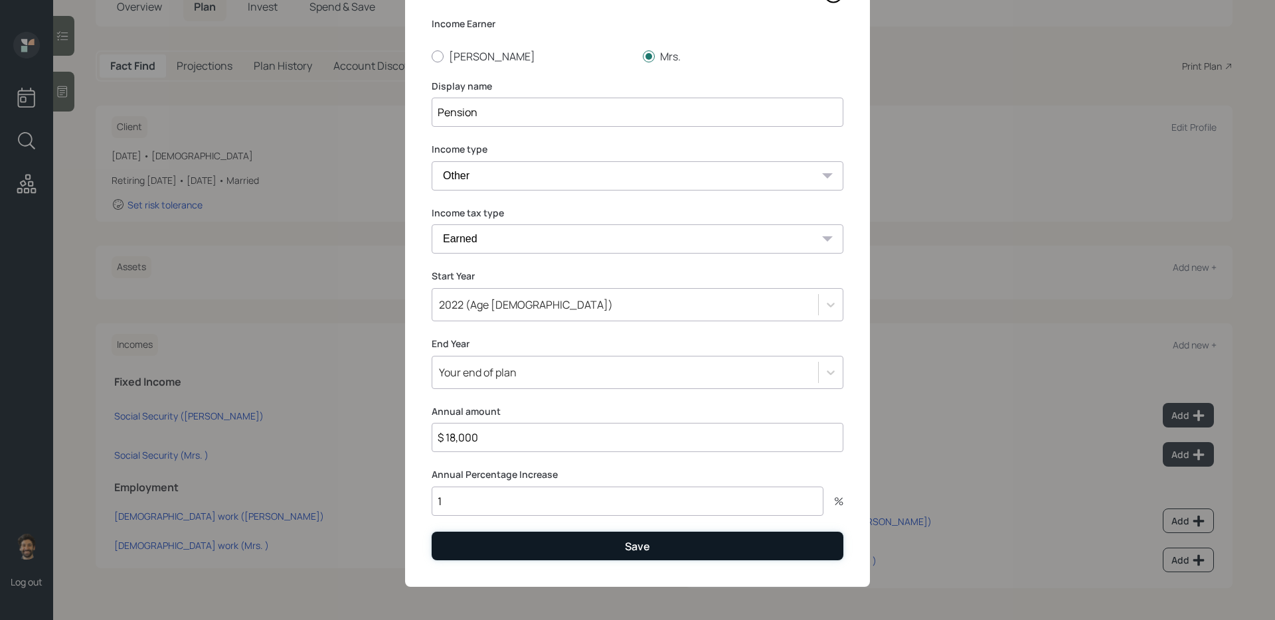
click at [512, 553] on button "Save" at bounding box center [638, 546] width 412 height 29
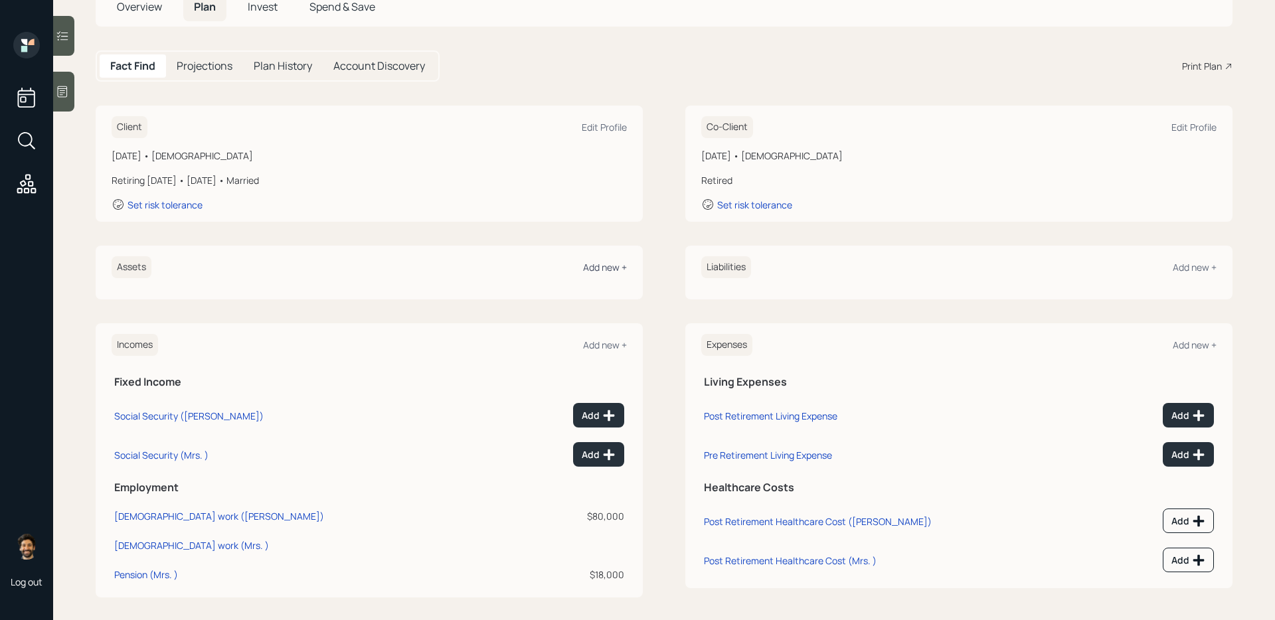
click at [596, 270] on div "Add new +" at bounding box center [605, 267] width 44 height 13
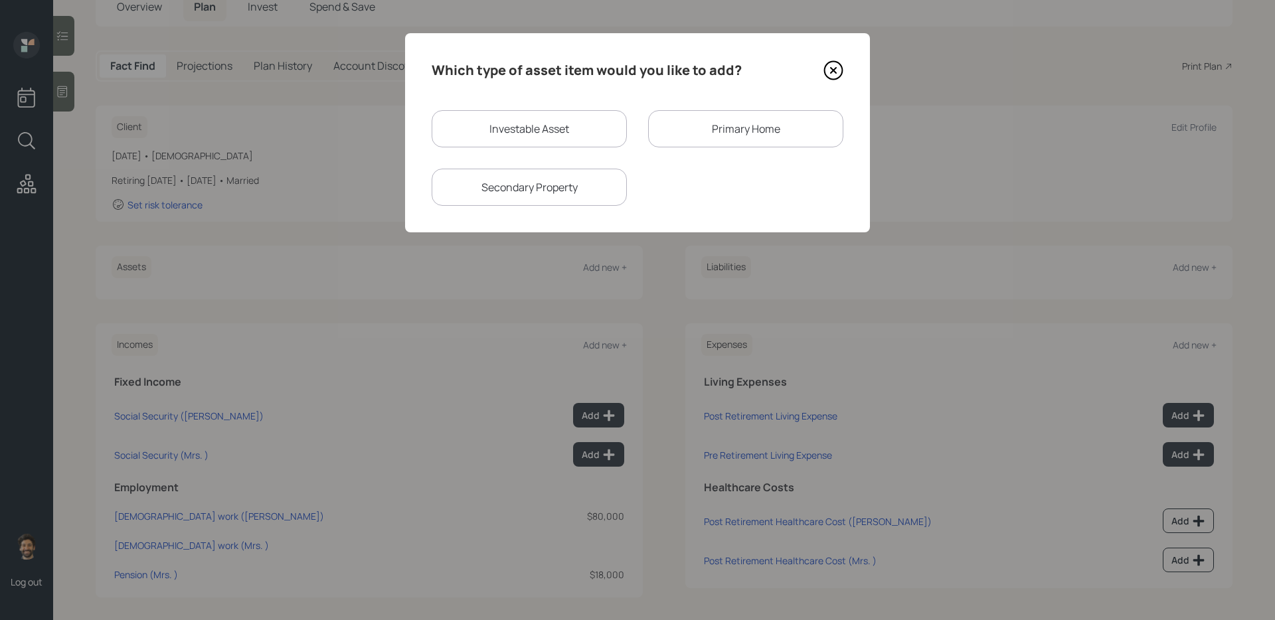
click at [510, 125] on div "Investable Asset" at bounding box center [529, 128] width 195 height 37
select select "taxable"
select select "balanced"
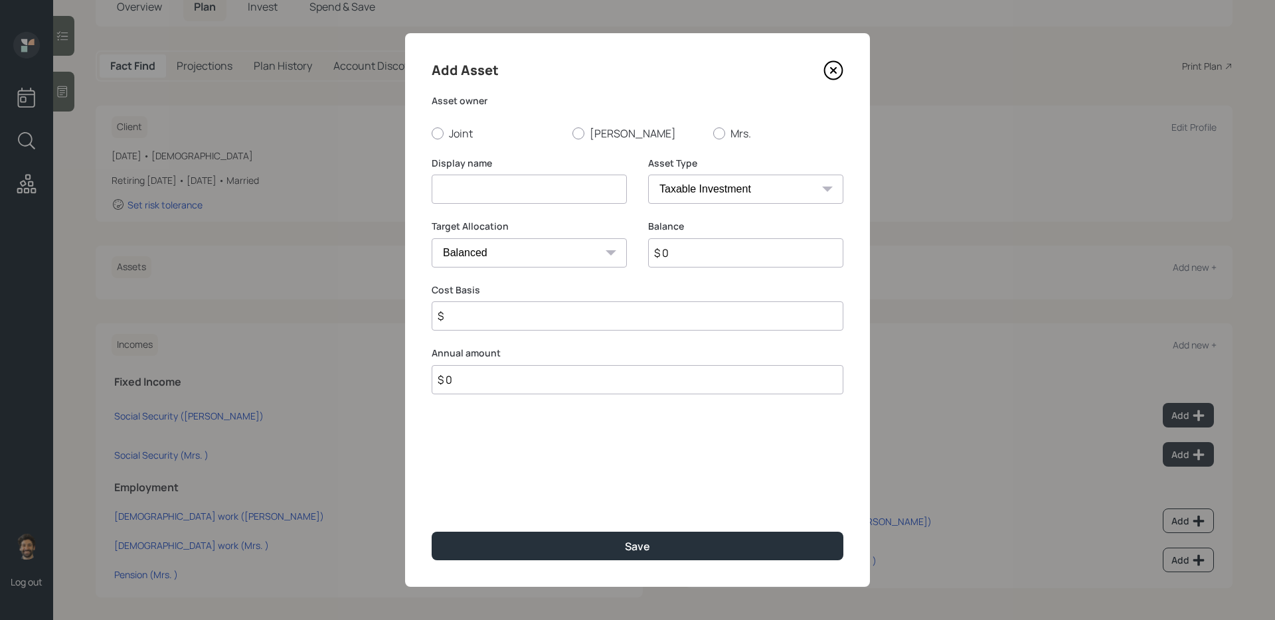
click at [501, 183] on input at bounding box center [529, 189] width 195 height 29
type input "[PERSON_NAME] former 401k"
click at [697, 248] on input "$ 0" at bounding box center [745, 252] width 195 height 29
type input "$ 20,000"
click at [685, 189] on select "SEP [PERSON_NAME] IRA 401(k) [PERSON_NAME] 401(k) 403(b) [PERSON_NAME] 403(b) 4…" at bounding box center [745, 189] width 195 height 29
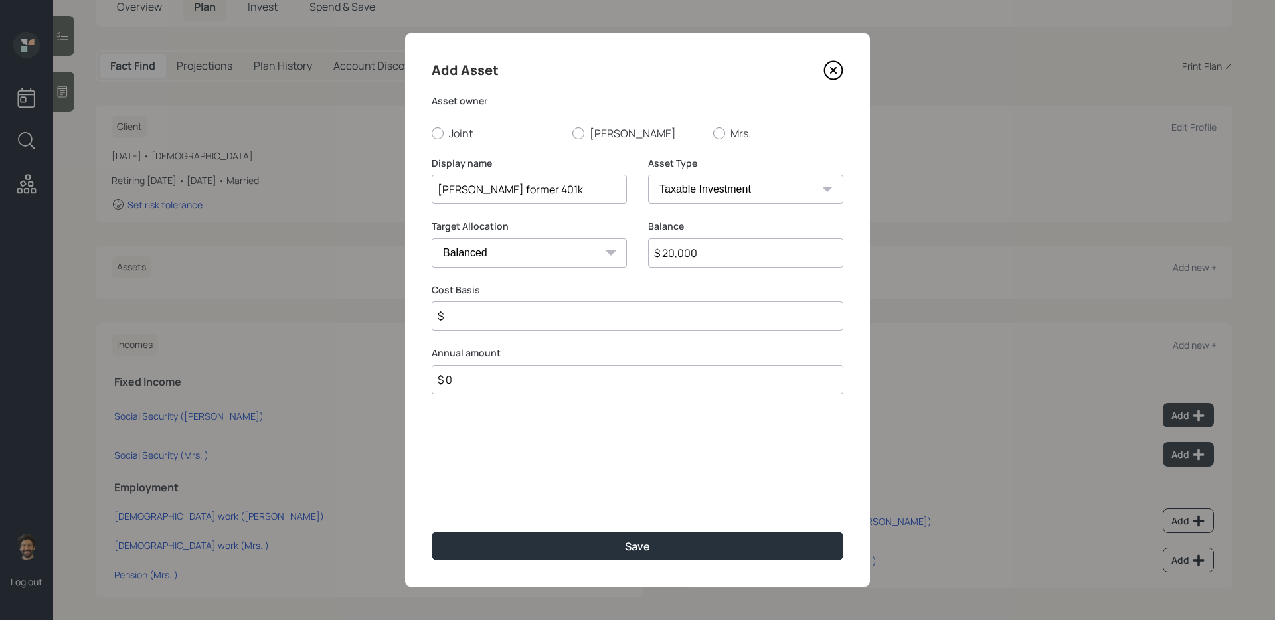
select select "company_sponsored"
click at [648, 175] on select "SEP [PERSON_NAME] IRA 401(k) [PERSON_NAME] 401(k) 403(b) [PERSON_NAME] 403(b) 4…" at bounding box center [745, 189] width 195 height 29
click at [495, 189] on input "[PERSON_NAME] former 401k" at bounding box center [529, 189] width 195 height 29
type input "[PERSON_NAME] [PERSON_NAME] former 401k"
click at [600, 125] on div "Asset owner Joint [PERSON_NAME] Mrs." at bounding box center [638, 117] width 412 height 46
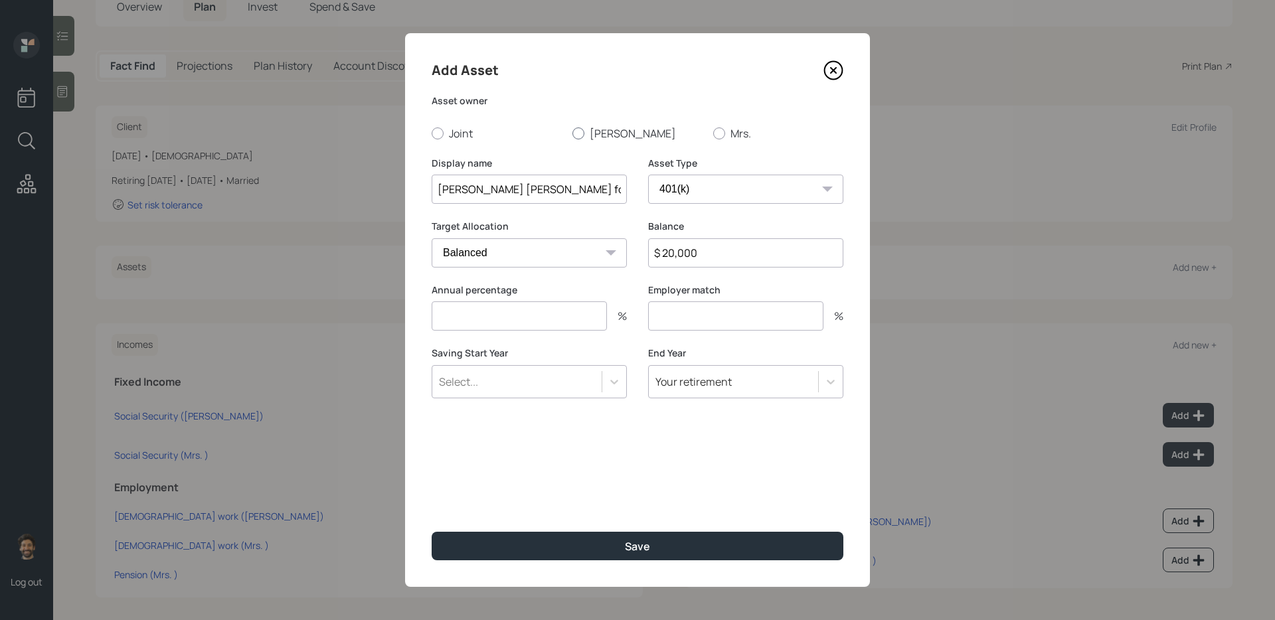
click at [592, 127] on label "[PERSON_NAME]" at bounding box center [637, 133] width 130 height 15
click at [572, 133] on input "[PERSON_NAME]" at bounding box center [572, 133] width 1 height 1
radio input "true"
click at [511, 321] on input "number" at bounding box center [519, 315] width 175 height 29
type input "0"
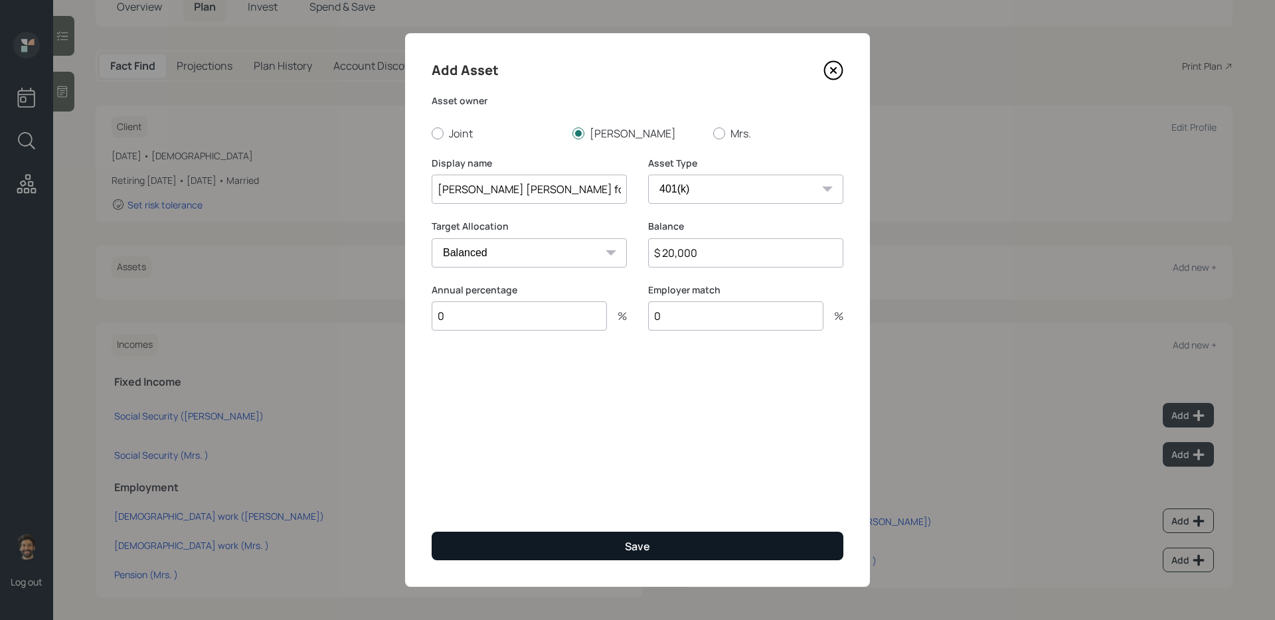
type input "0"
click at [497, 532] on button "Save" at bounding box center [638, 546] width 412 height 29
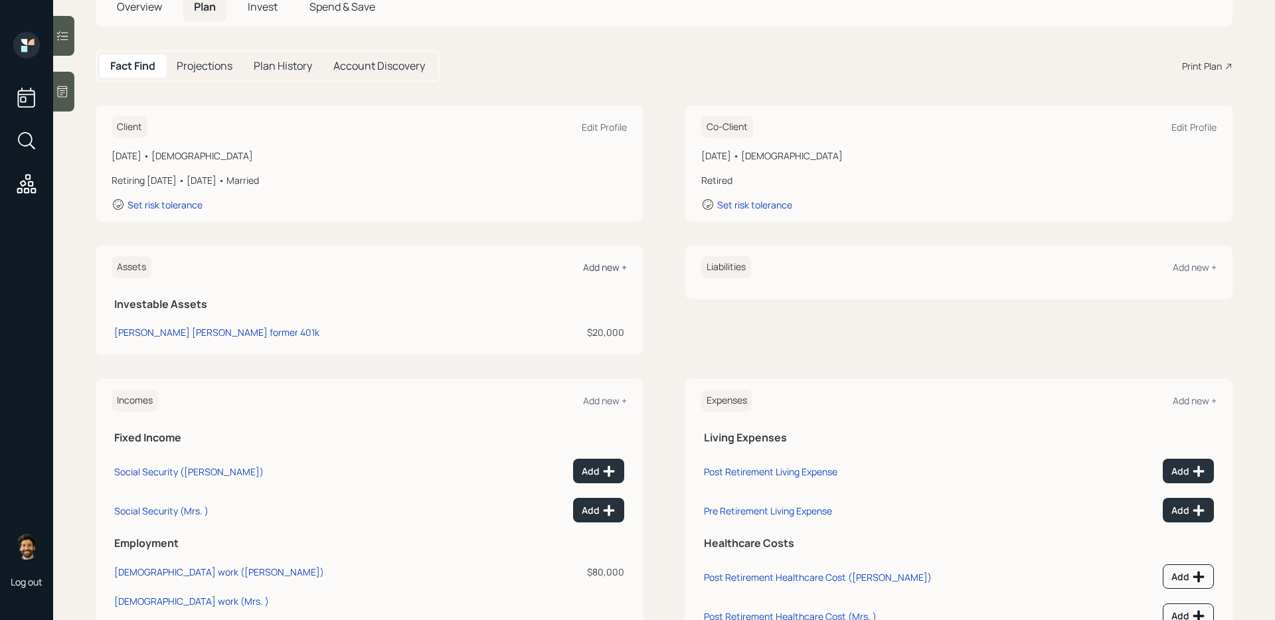
click at [602, 268] on div "Add new +" at bounding box center [605, 267] width 44 height 13
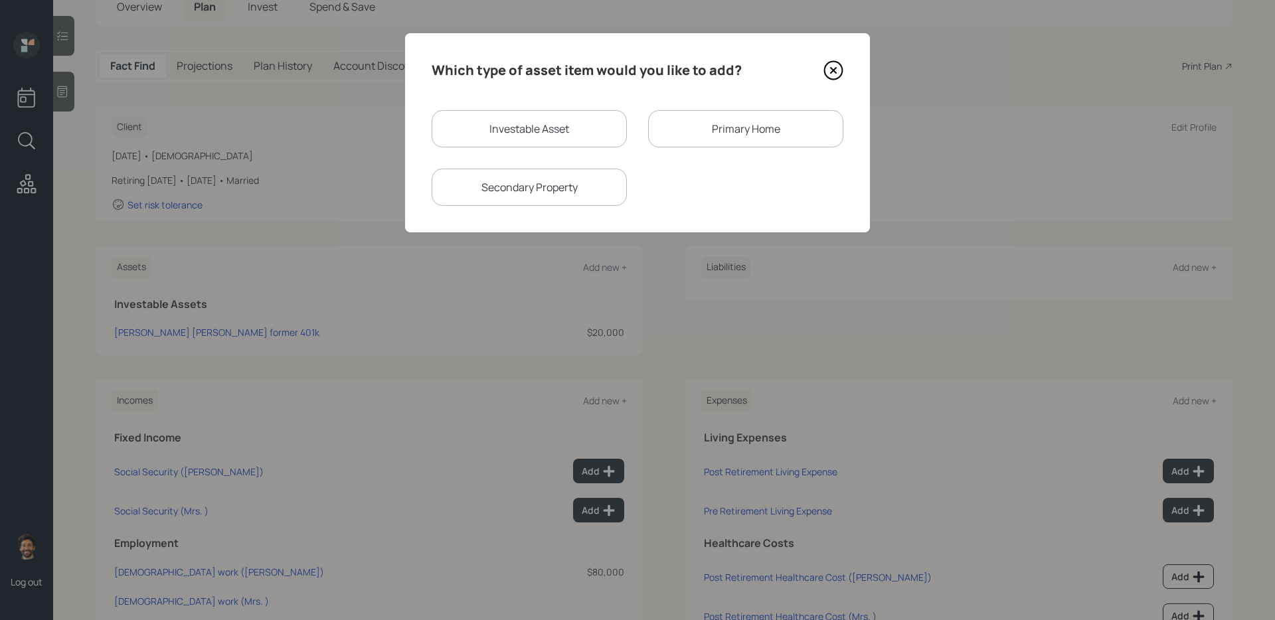
click at [545, 130] on div "Investable Asset" at bounding box center [529, 128] width 195 height 37
select select "taxable"
select select "balanced"
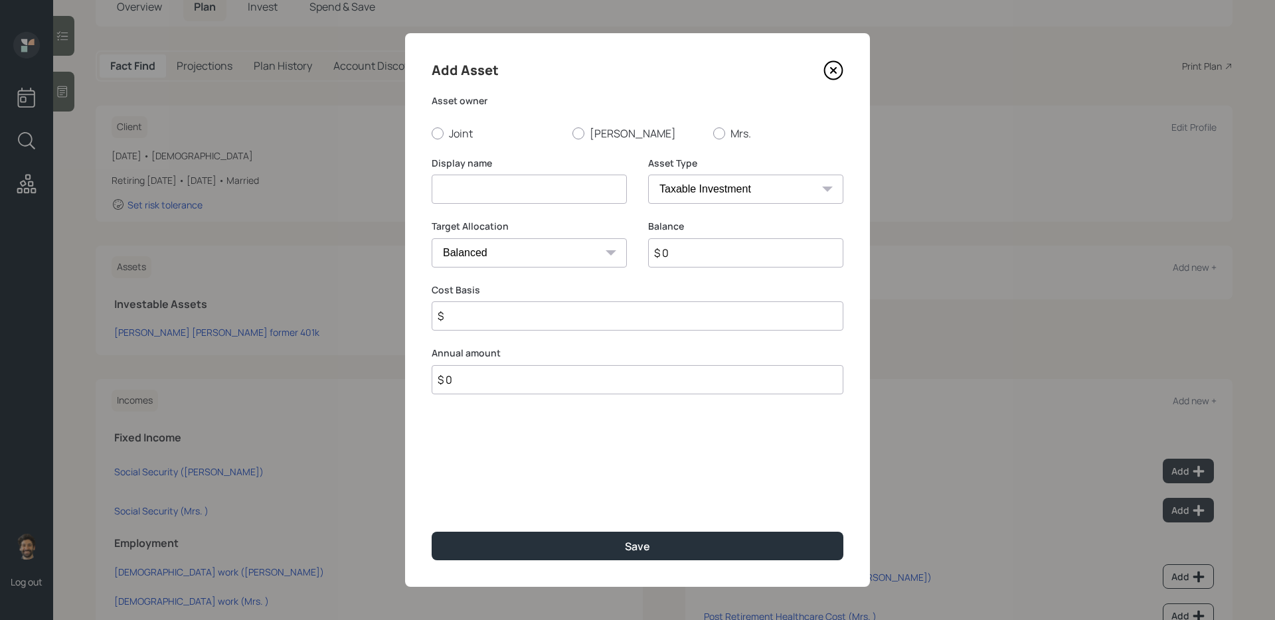
click at [526, 189] on input at bounding box center [529, 189] width 195 height 29
type input "former 401k"
click at [715, 255] on input "$ 0" at bounding box center [745, 252] width 195 height 29
type input "$ 65,000"
click at [711, 195] on select "SEP [PERSON_NAME] IRA 401(k) [PERSON_NAME] 401(k) 403(b) [PERSON_NAME] 403(b) 4…" at bounding box center [745, 189] width 195 height 29
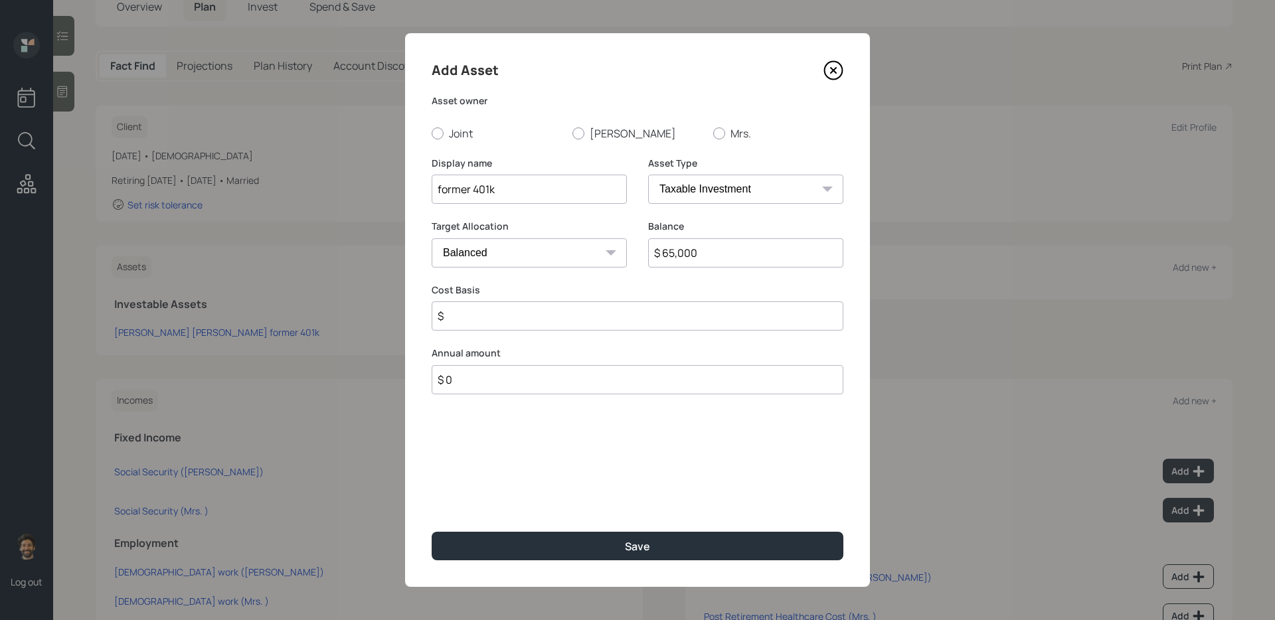
select select "company_sponsored"
click at [648, 175] on select "SEP [PERSON_NAME] IRA 401(k) [PERSON_NAME] 401(k) 403(b) [PERSON_NAME] 403(b) 4…" at bounding box center [745, 189] width 195 height 29
click at [582, 141] on div "Add Asset Asset owner Joint [PERSON_NAME] Mrs. Display name former 401k Asset T…" at bounding box center [637, 310] width 465 height 554
click at [582, 135] on div at bounding box center [578, 133] width 12 height 12
click at [572, 133] on input "[PERSON_NAME]" at bounding box center [572, 133] width 1 height 1
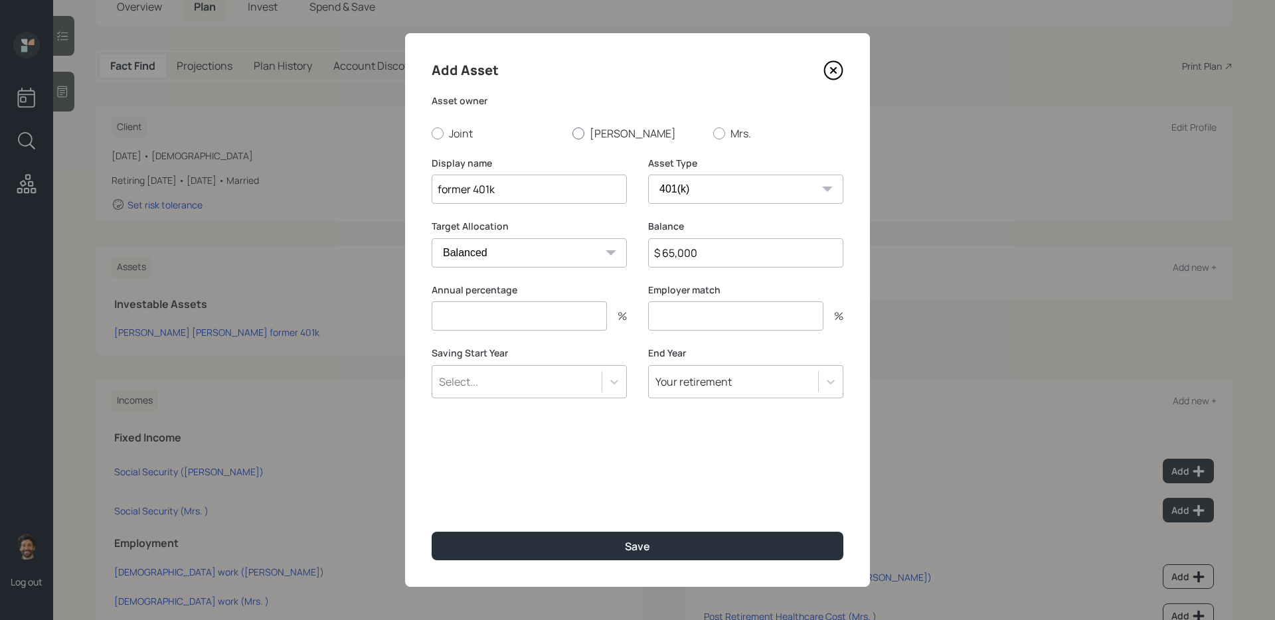
radio input "true"
click at [488, 324] on input "number" at bounding box center [519, 315] width 175 height 29
type input "0"
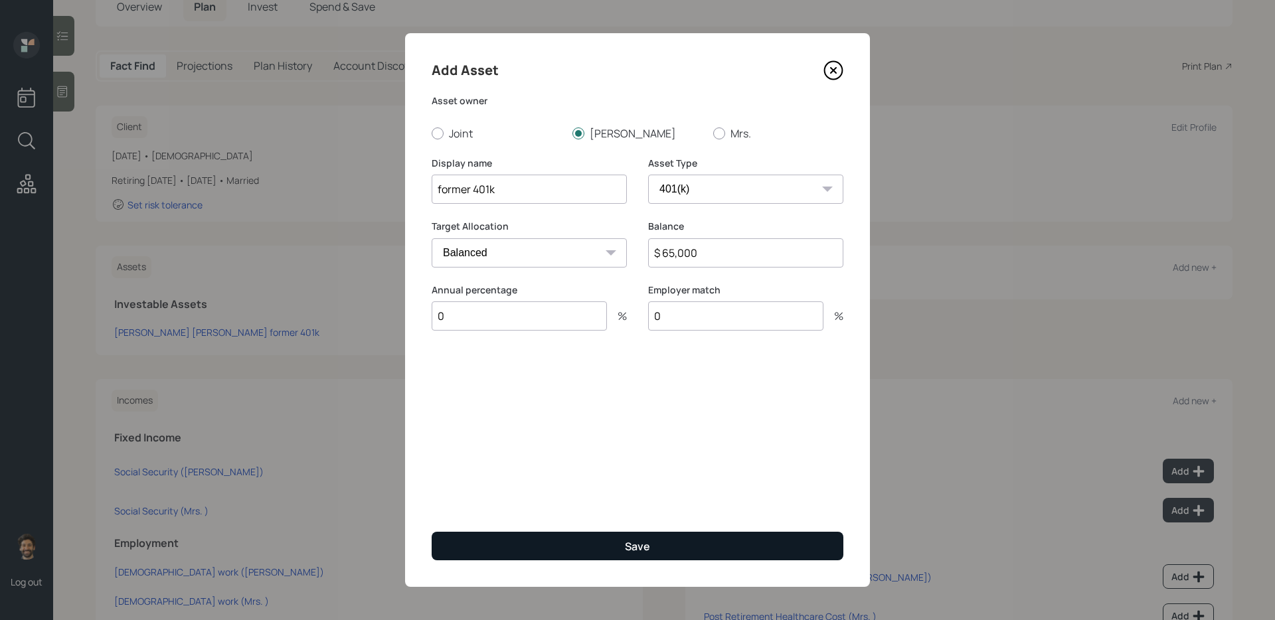
type input "0"
click at [459, 551] on button "Save" at bounding box center [638, 546] width 412 height 29
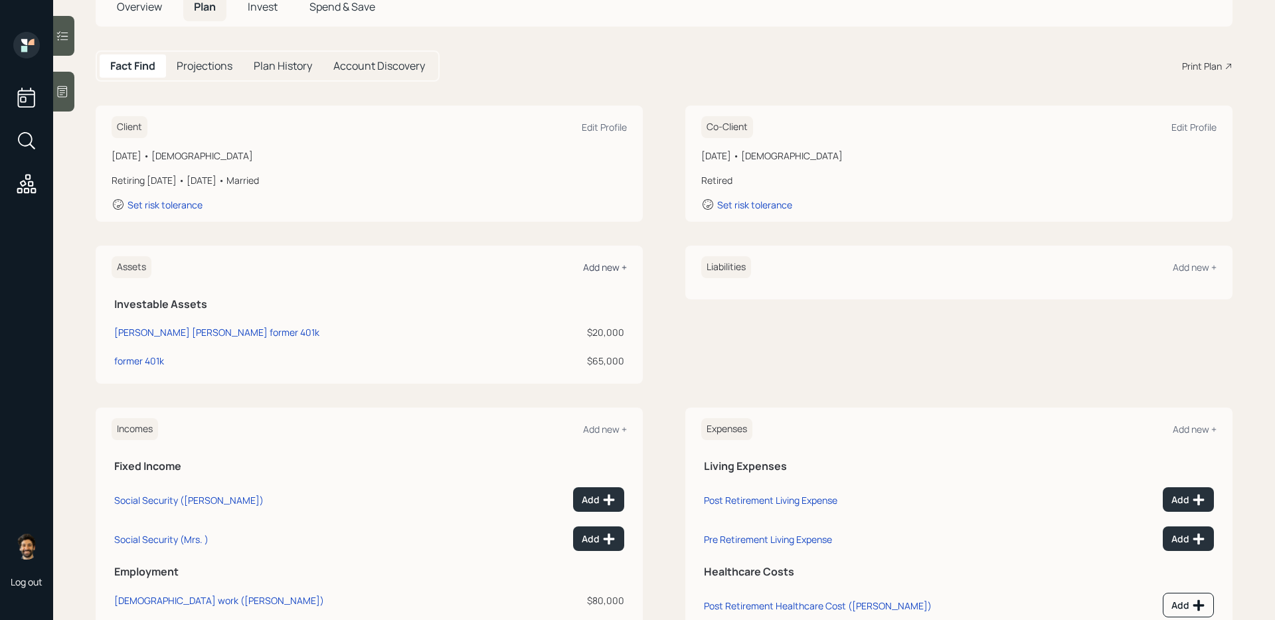
click at [597, 262] on div "Add new +" at bounding box center [605, 267] width 44 height 13
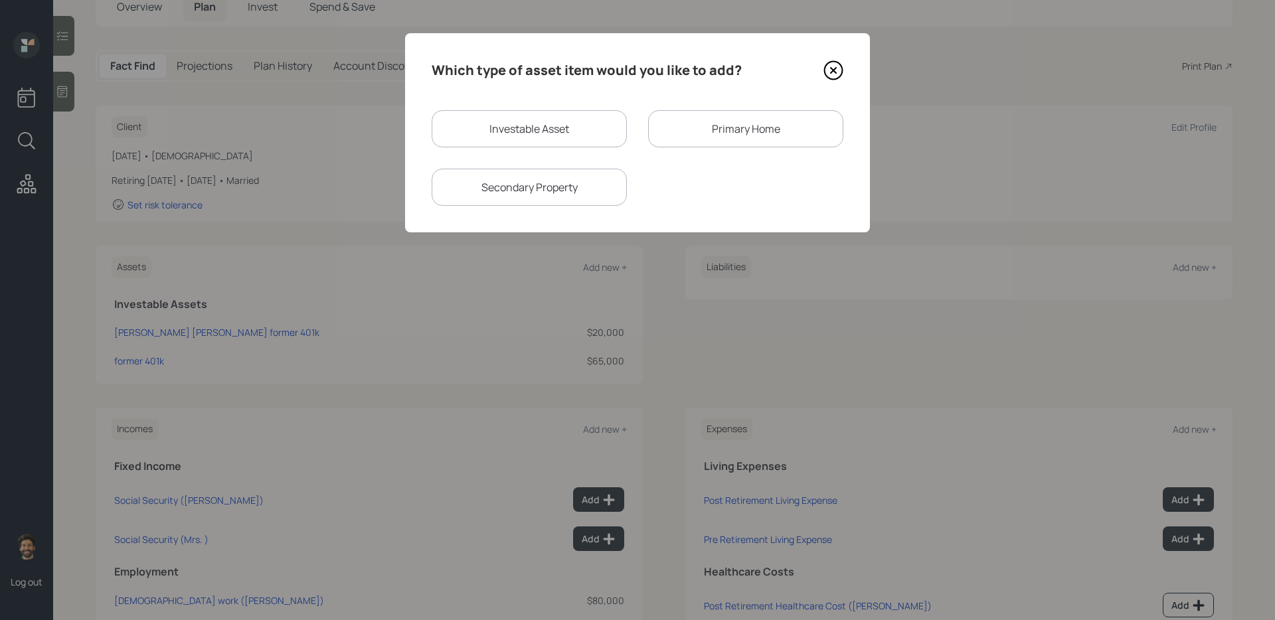
click at [543, 127] on div "Investable Asset" at bounding box center [529, 128] width 195 height 37
select select "taxable"
select select "balanced"
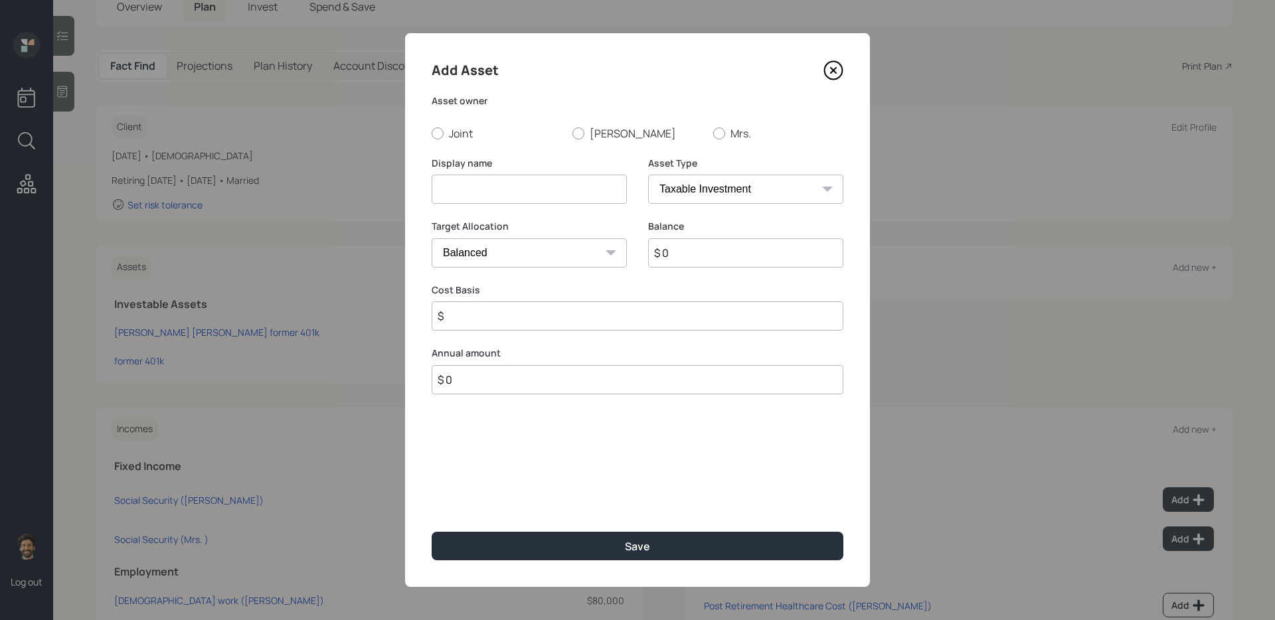
click at [458, 193] on input at bounding box center [529, 189] width 195 height 29
type input "Checking / Savings / CD's"
click at [704, 256] on input "$ 0" at bounding box center [745, 252] width 195 height 29
type input "$ 28,000"
click at [681, 189] on select "SEP [PERSON_NAME] IRA 401(k) [PERSON_NAME] 401(k) 403(b) [PERSON_NAME] 403(b) 4…" at bounding box center [745, 189] width 195 height 29
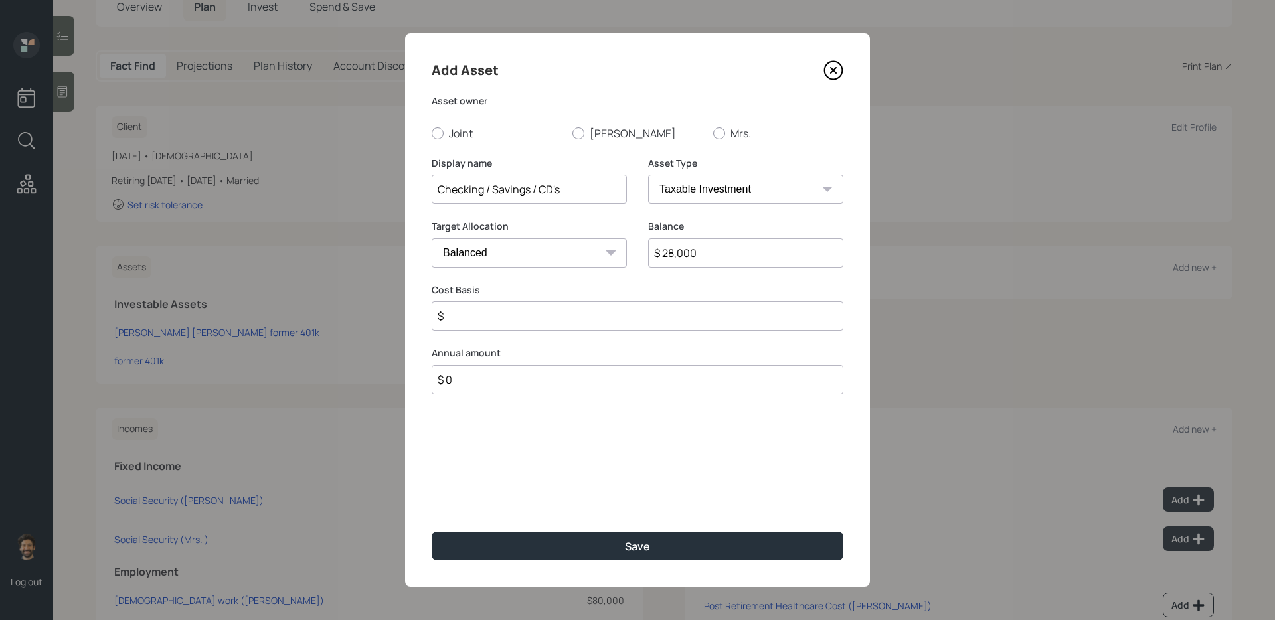
select select "emergency_fund"
click at [648, 175] on select "SEP [PERSON_NAME] IRA 401(k) [PERSON_NAME] 401(k) 403(b) [PERSON_NAME] 403(b) 4…" at bounding box center [745, 189] width 195 height 29
click at [573, 133] on div at bounding box center [578, 133] width 12 height 12
click at [572, 133] on input "[PERSON_NAME]" at bounding box center [572, 133] width 1 height 1
radio input "true"
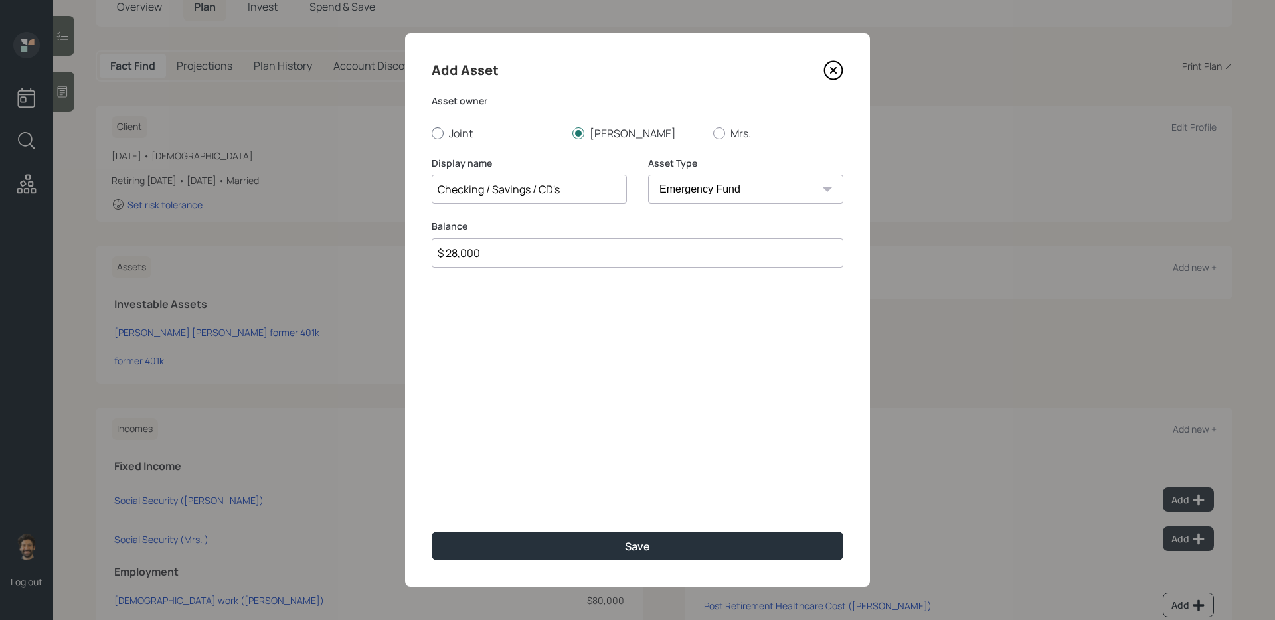
click at [441, 139] on label "Joint" at bounding box center [497, 133] width 130 height 15
click at [432, 133] on input "Joint" at bounding box center [431, 133] width 1 height 1
radio input "true"
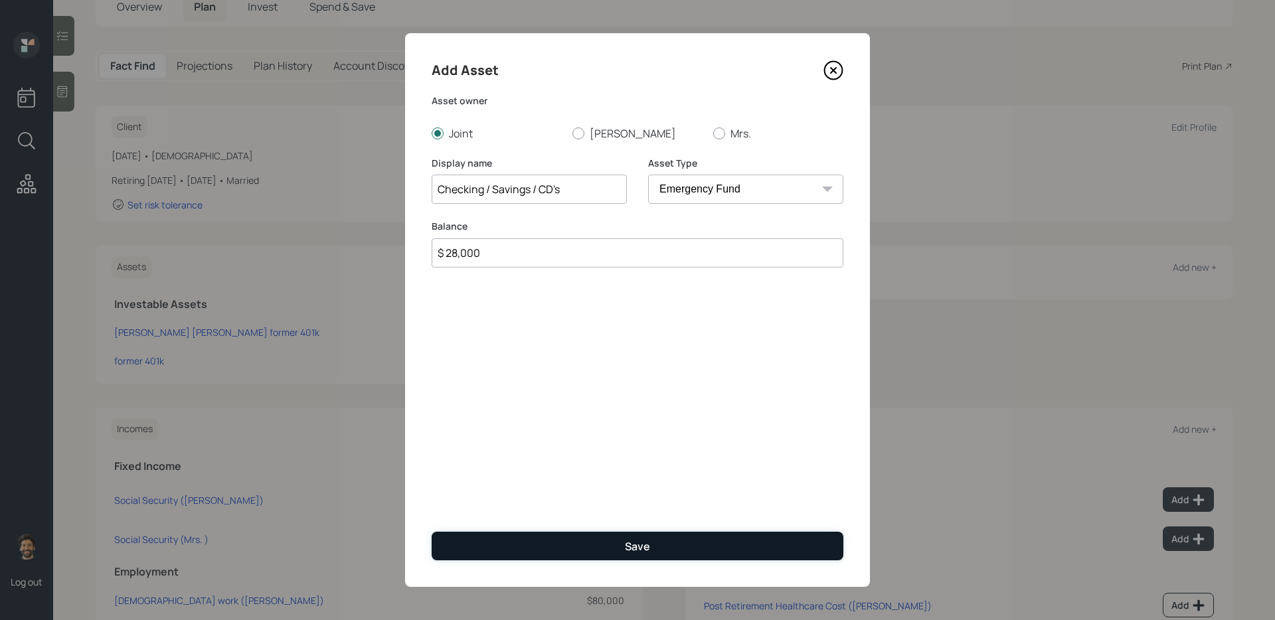
click at [479, 537] on button "Save" at bounding box center [638, 546] width 412 height 29
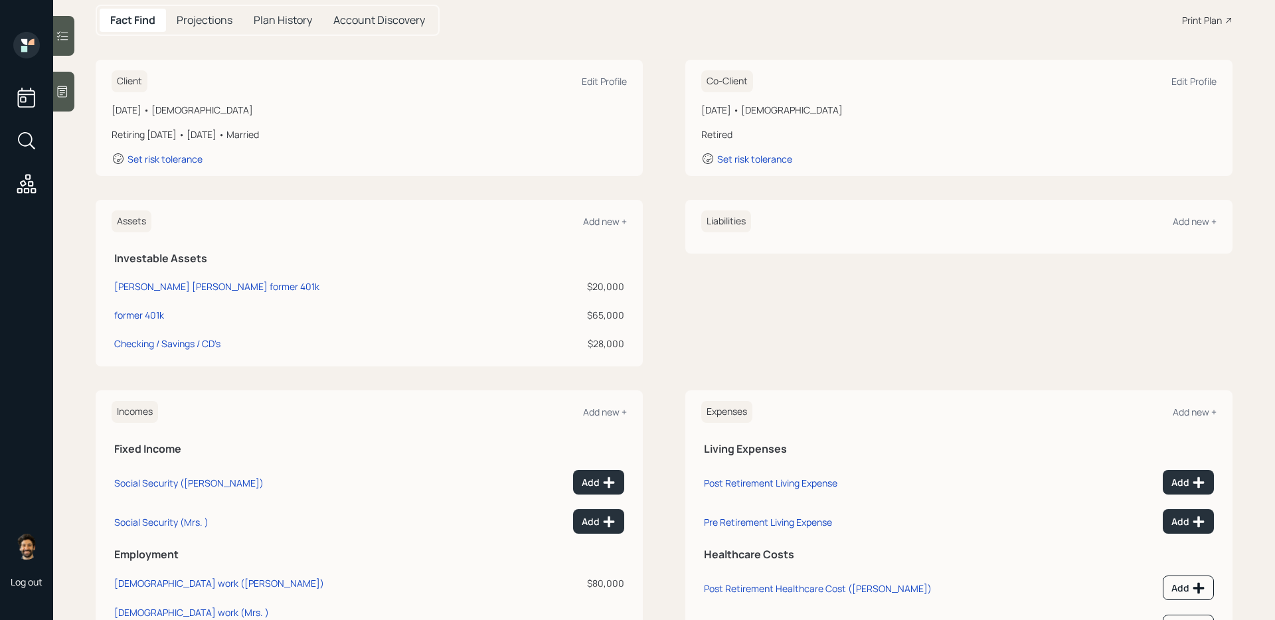
scroll to position [217, 0]
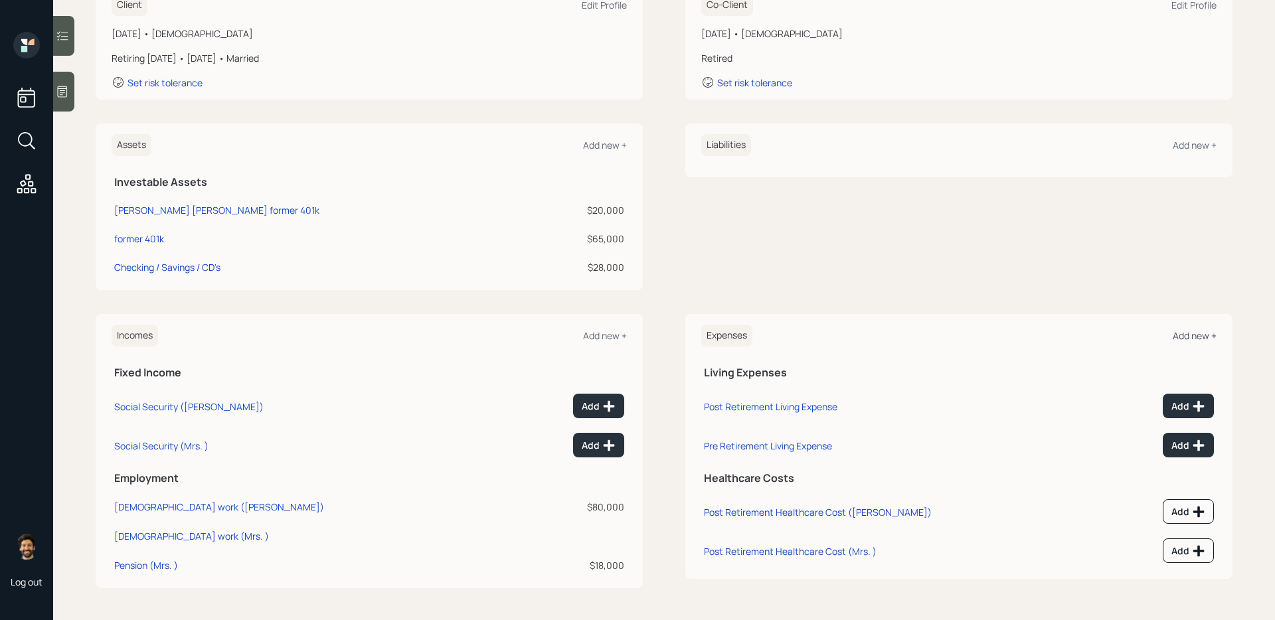
click at [1187, 331] on div "Add new +" at bounding box center [1195, 335] width 44 height 13
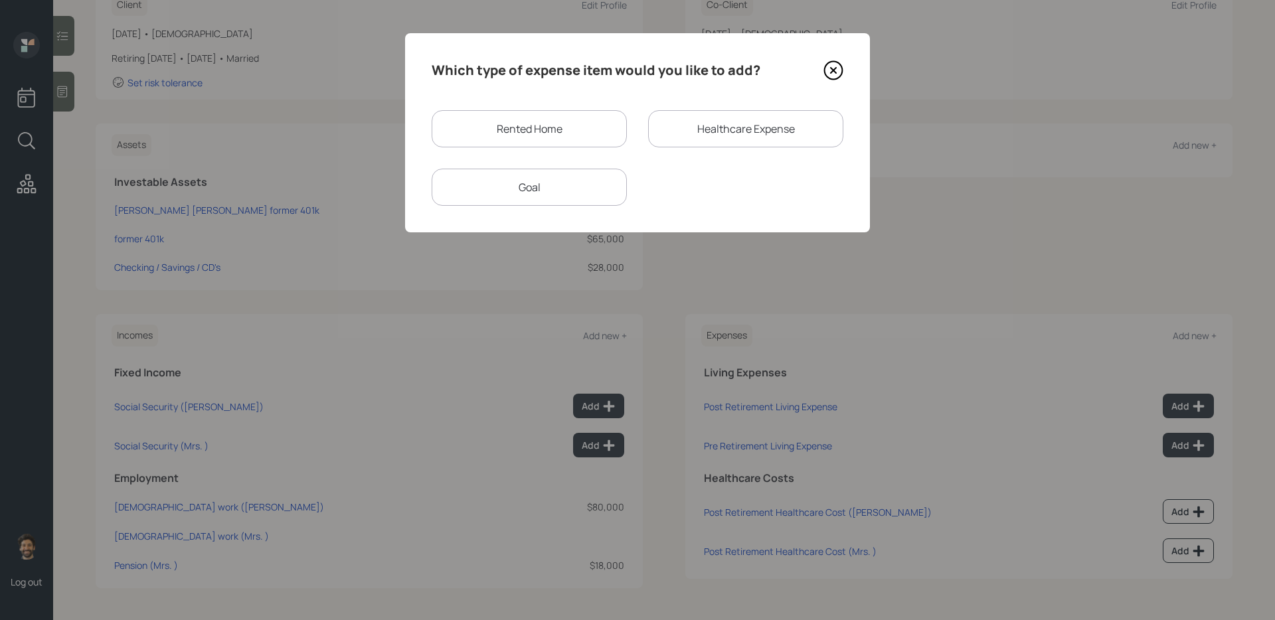
click at [523, 122] on div "Rented Home" at bounding box center [529, 128] width 195 height 37
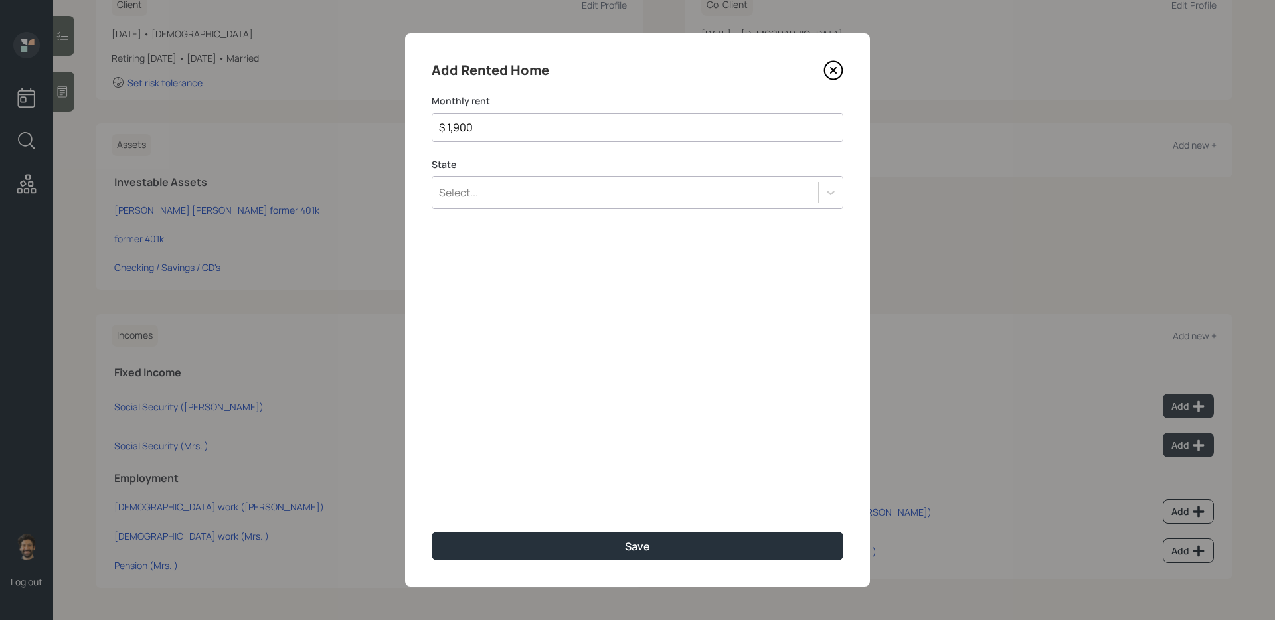
type input "$ 1,900"
click at [507, 189] on div "Select..." at bounding box center [625, 192] width 386 height 23
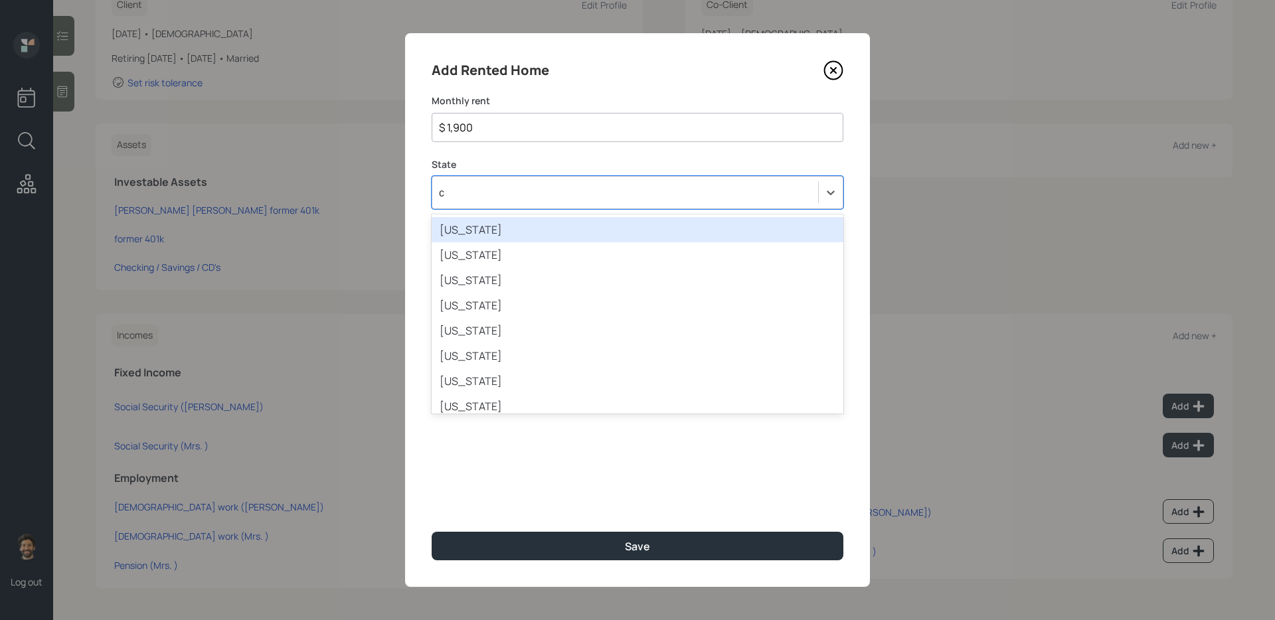
type input "ca"
click at [481, 228] on div "[US_STATE]" at bounding box center [638, 229] width 412 height 25
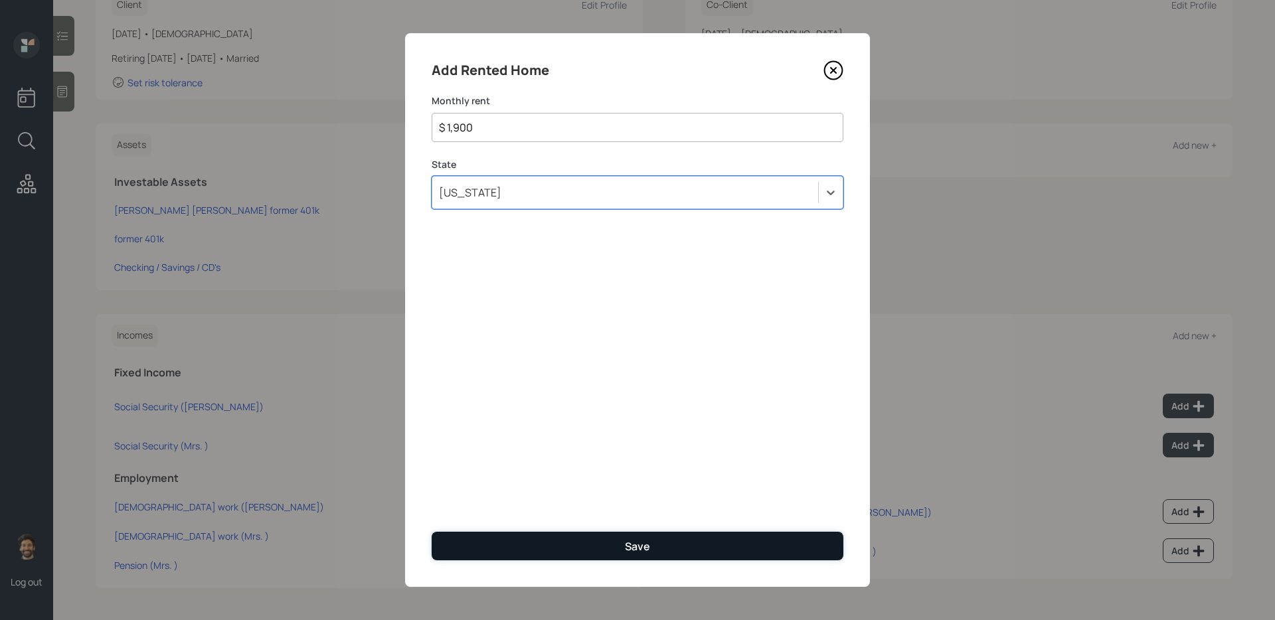
click at [499, 544] on button "Save" at bounding box center [638, 546] width 412 height 29
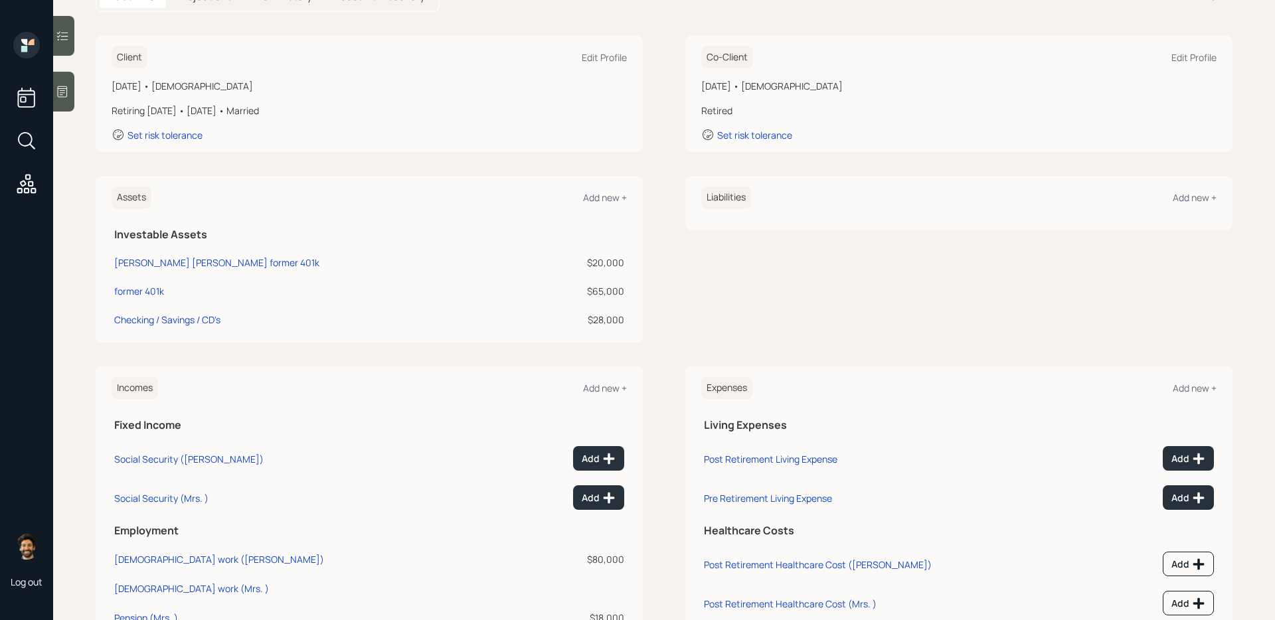
scroll to position [149, 0]
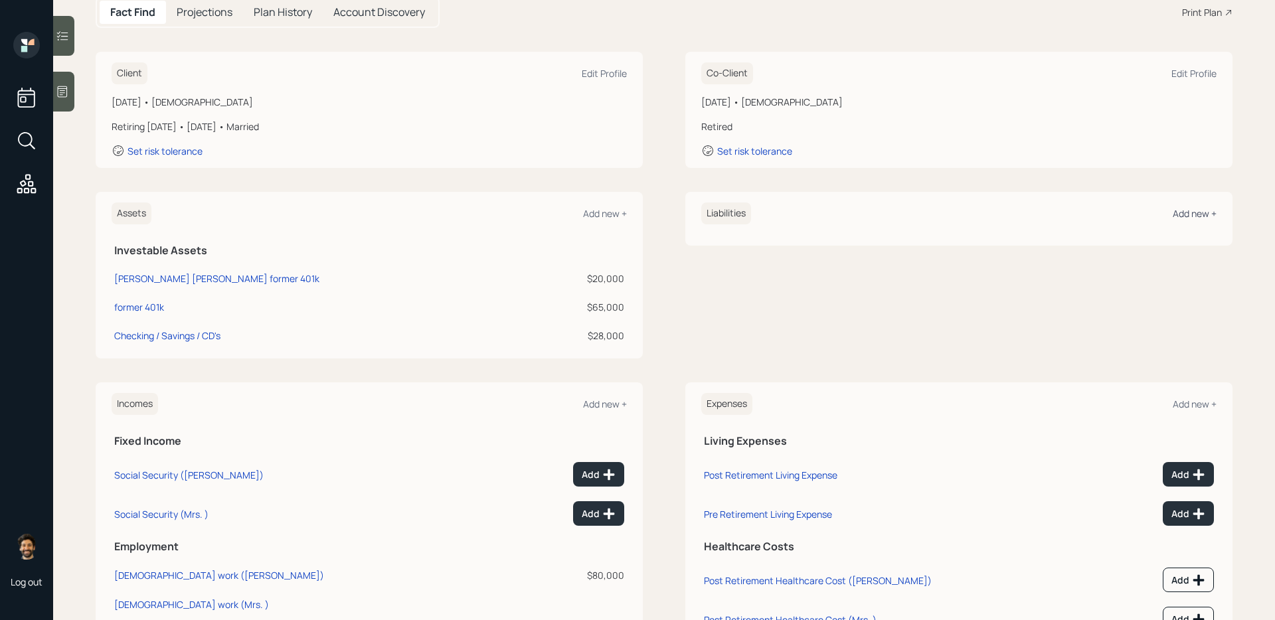
click at [1197, 213] on div "Add new +" at bounding box center [1195, 213] width 44 height 13
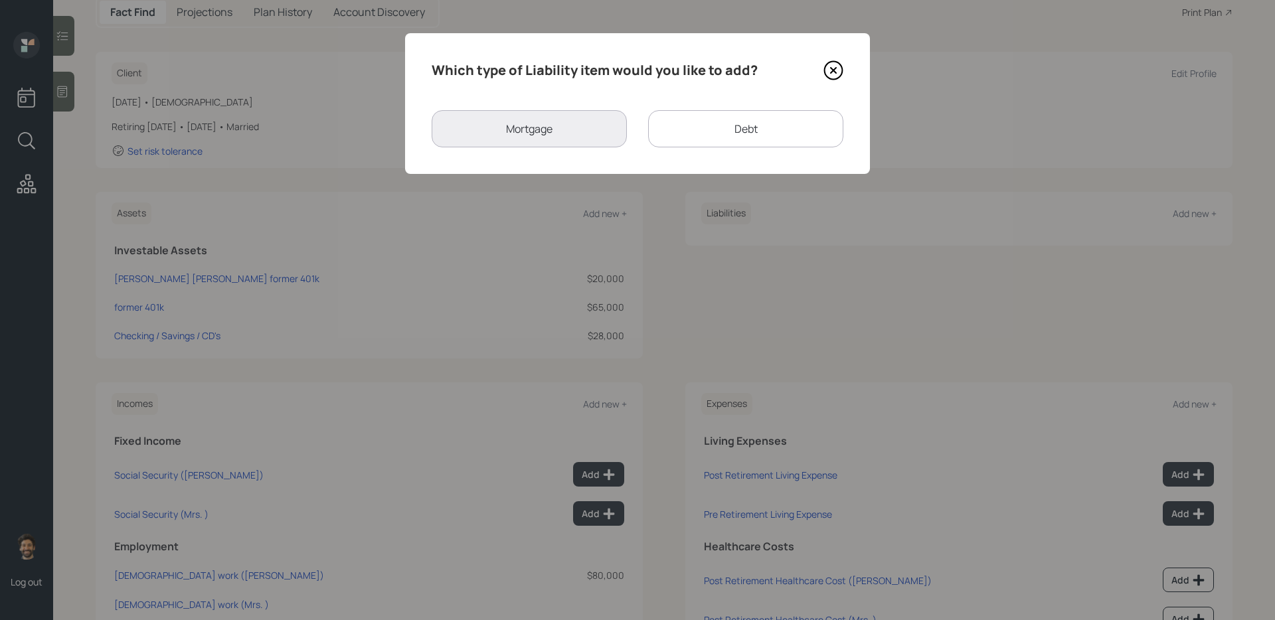
click at [827, 60] on icon at bounding box center [833, 70] width 20 height 20
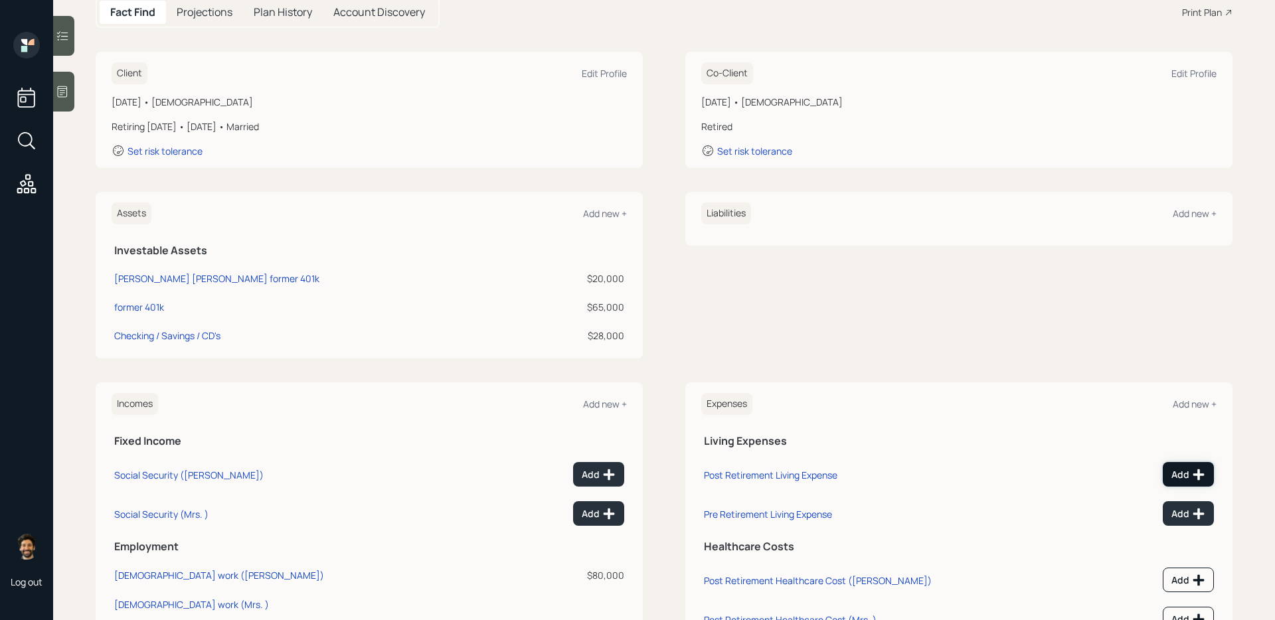
click at [1171, 479] on button "Add" at bounding box center [1188, 474] width 51 height 25
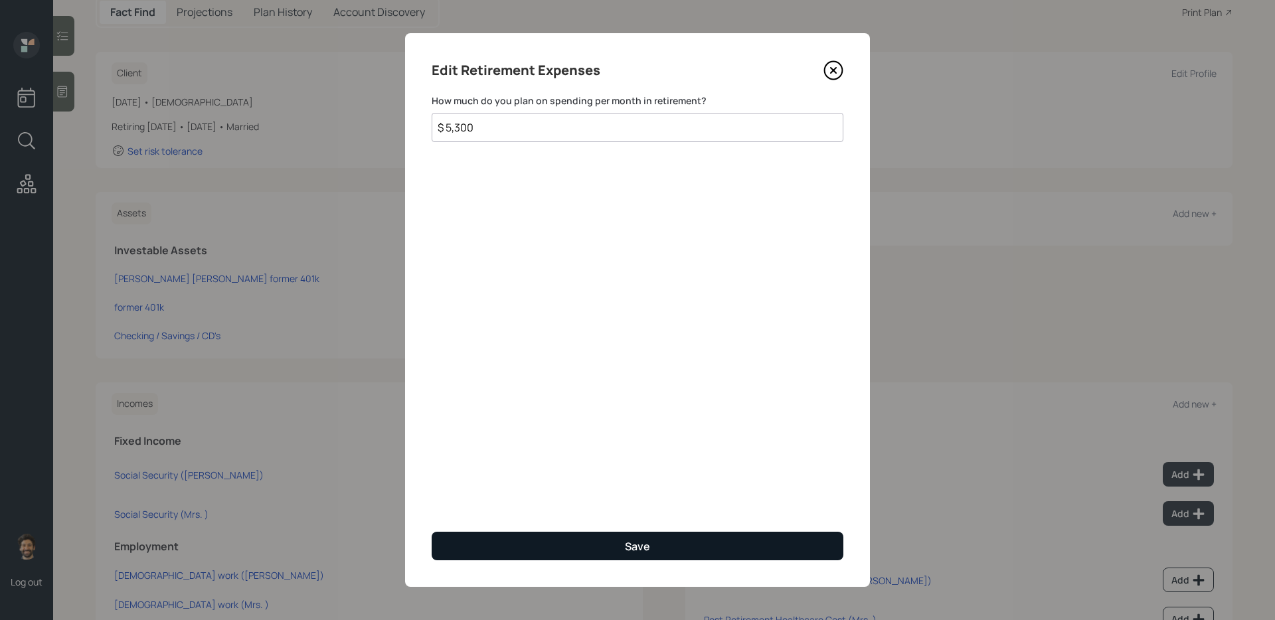
type input "$ 5,300"
click at [498, 549] on button "Save" at bounding box center [638, 546] width 412 height 29
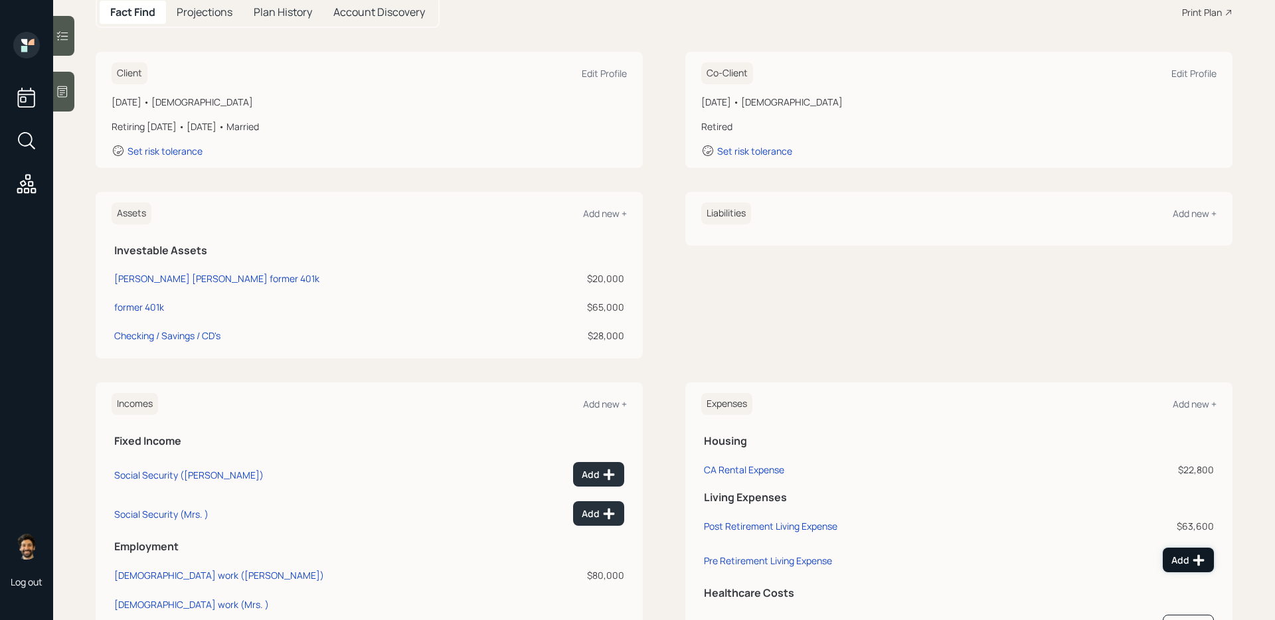
click at [1189, 554] on div "Add" at bounding box center [1188, 560] width 34 height 13
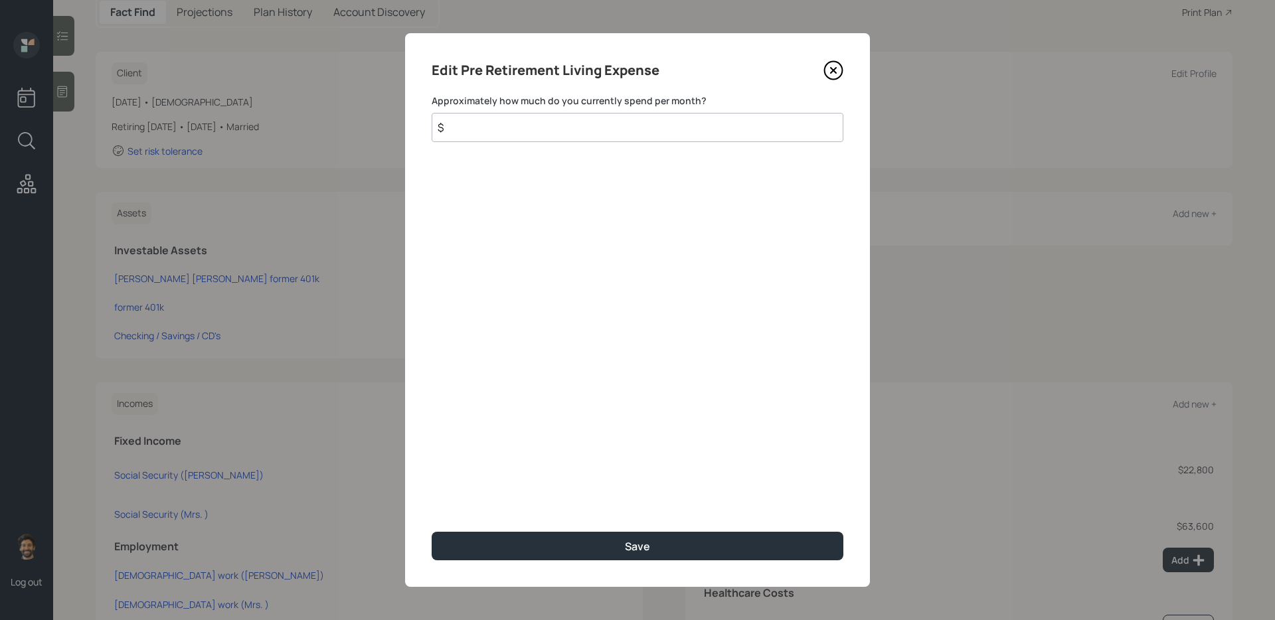
click at [548, 129] on input "$" at bounding box center [638, 127] width 412 height 29
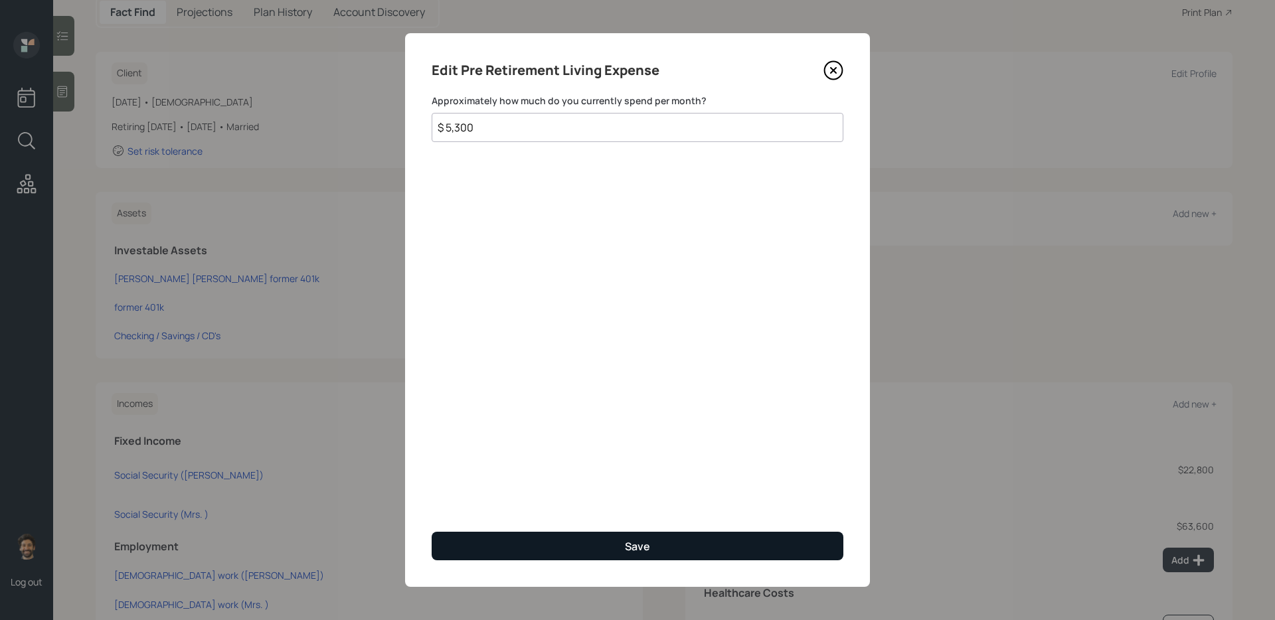
type input "$ 5,300"
click at [479, 546] on button "Save" at bounding box center [638, 546] width 412 height 29
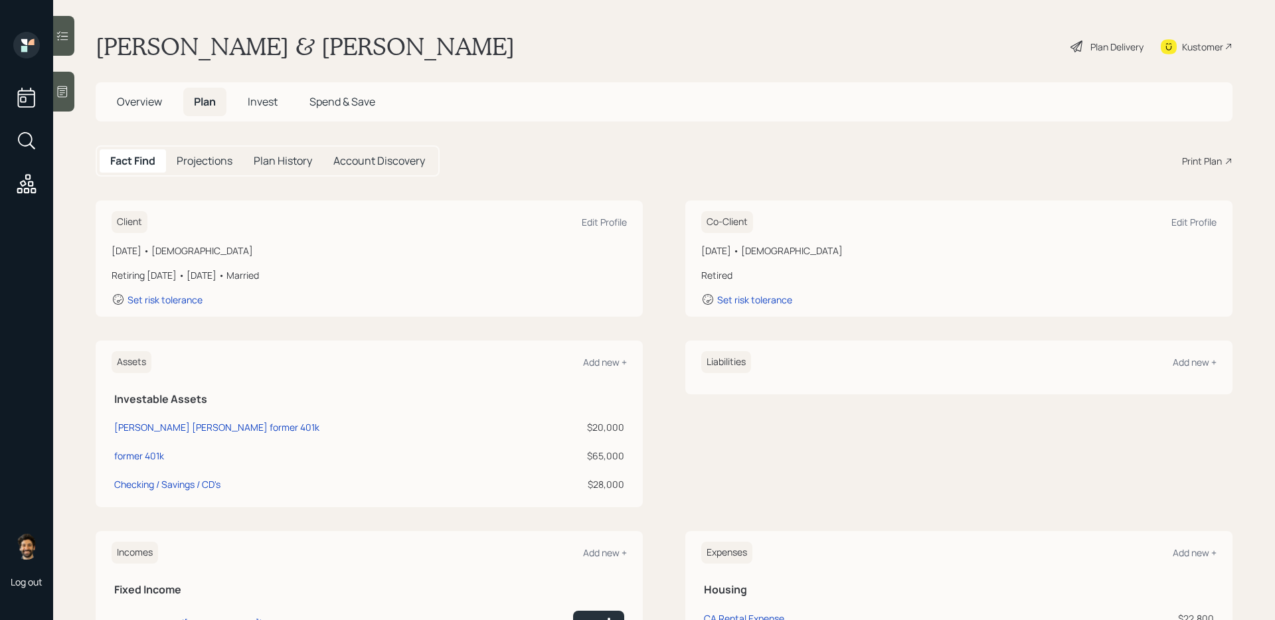
click at [623, 447] on td "$65,000" at bounding box center [584, 454] width 86 height 29
drag, startPoint x: 624, startPoint y: 450, endPoint x: 582, endPoint y: 423, distance: 49.4
click at [582, 423] on tbody "[PERSON_NAME] [PERSON_NAME] former 401k $20,000 former 401k $65,000 Checking / …" at bounding box center [369, 454] width 515 height 86
click at [131, 106] on span "Overview" at bounding box center [139, 101] width 45 height 15
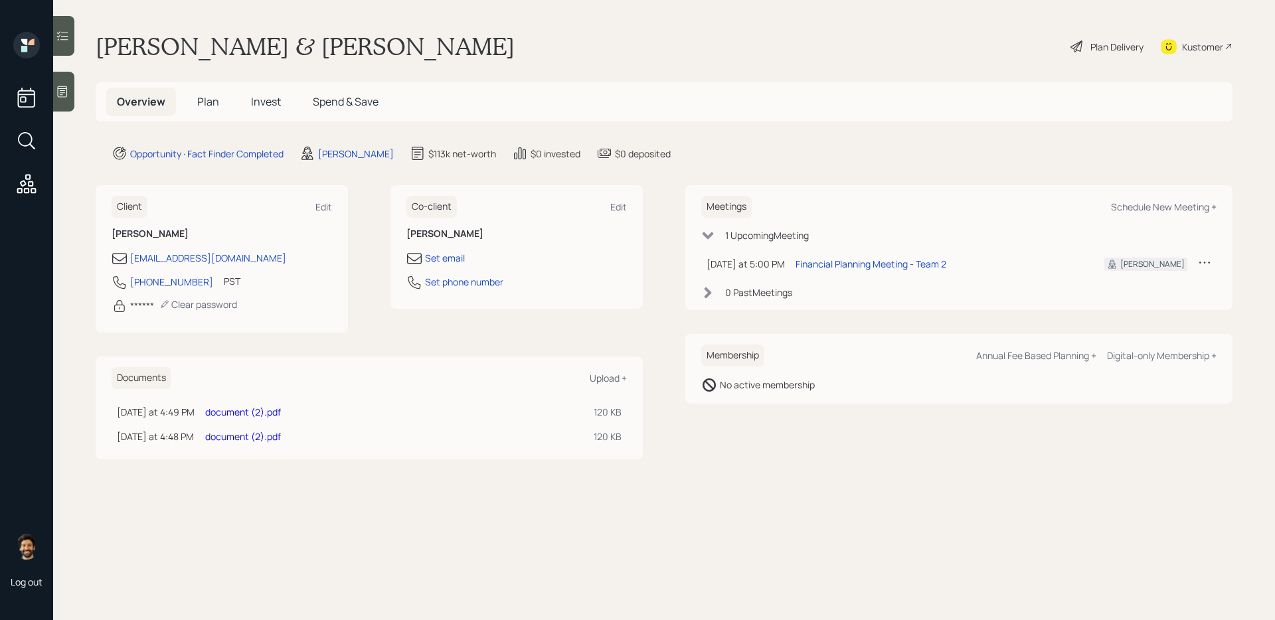
click at [252, 440] on link "document (2).pdf" at bounding box center [243, 436] width 76 height 13
click at [251, 413] on link "document (2).pdf" at bounding box center [243, 412] width 76 height 13
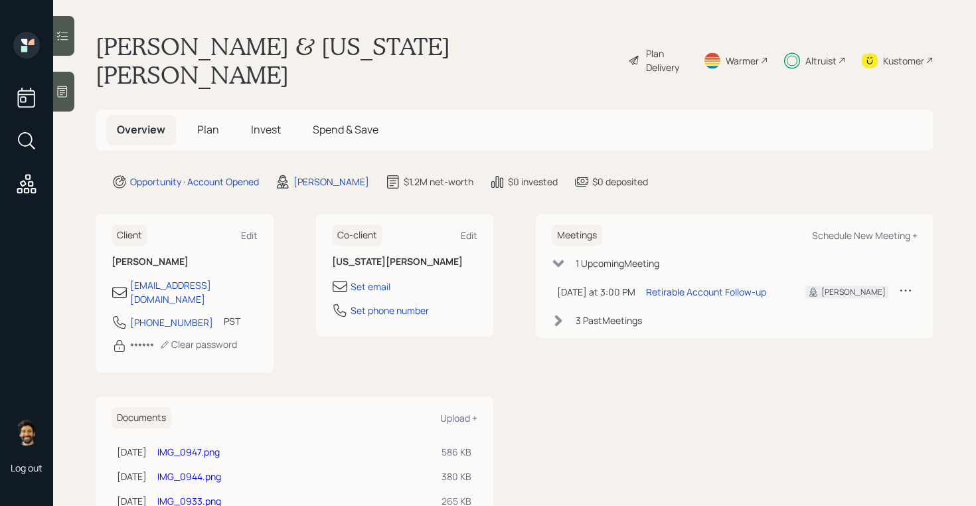
click at [204, 122] on span "Plan" at bounding box center [208, 129] width 22 height 15
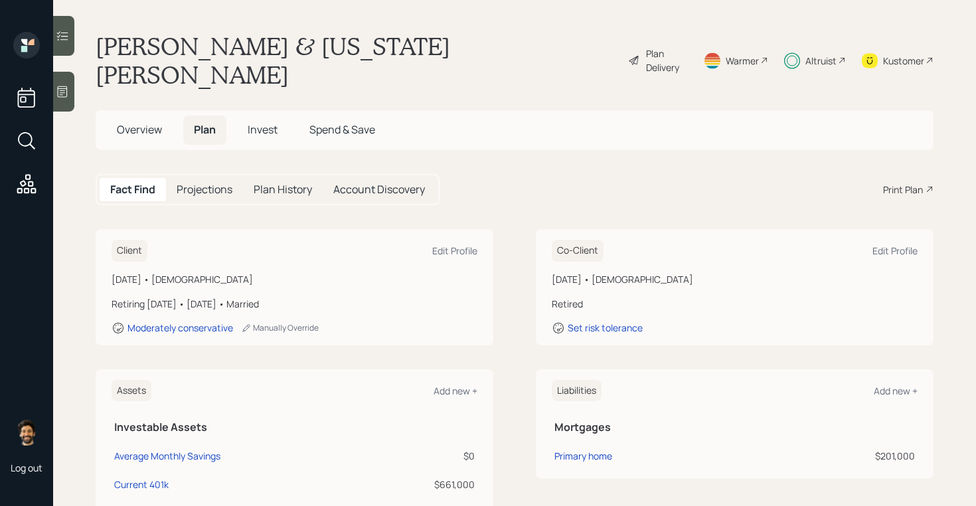
scroll to position [48, 0]
